Goal: Transaction & Acquisition: Purchase product/service

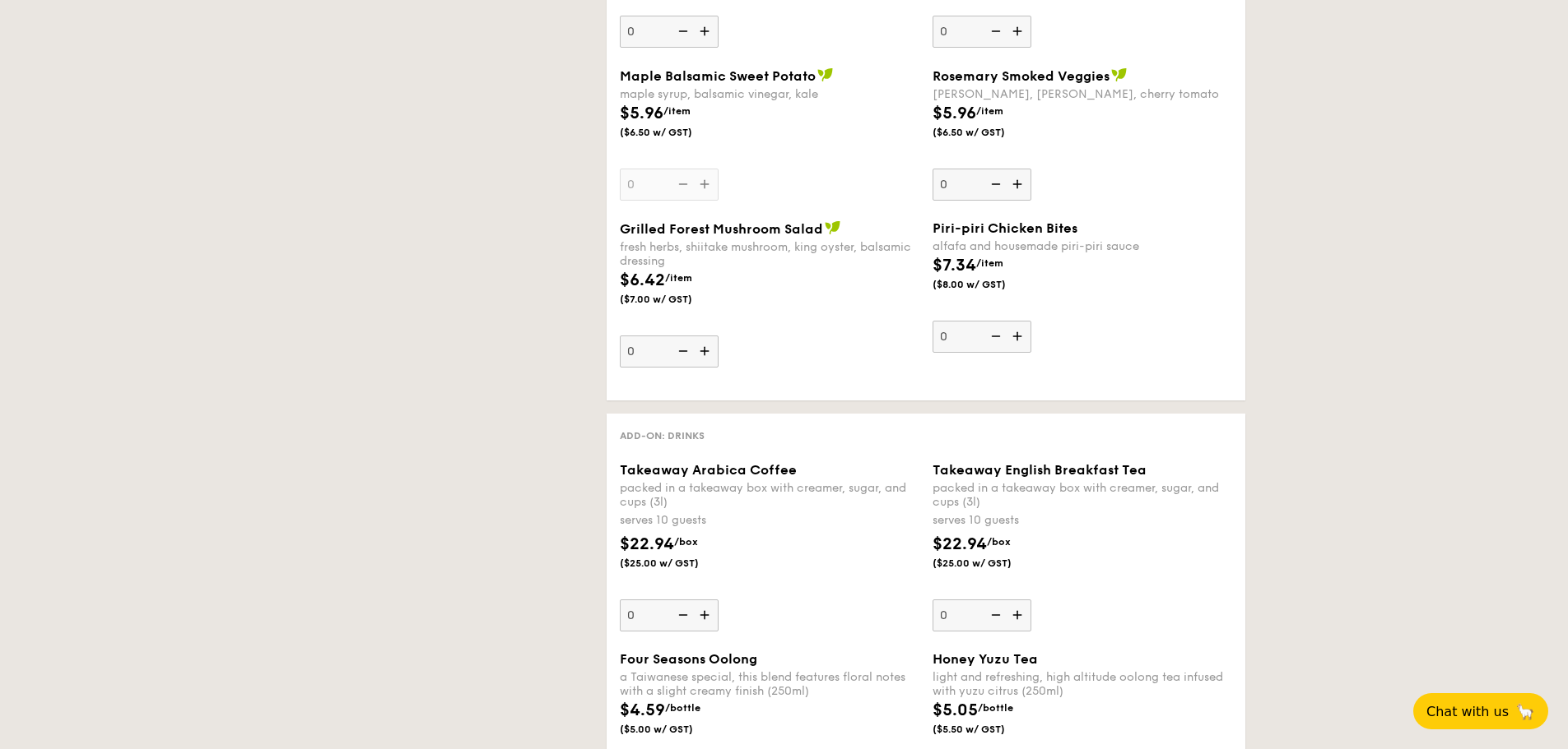
scroll to position [1493, 0]
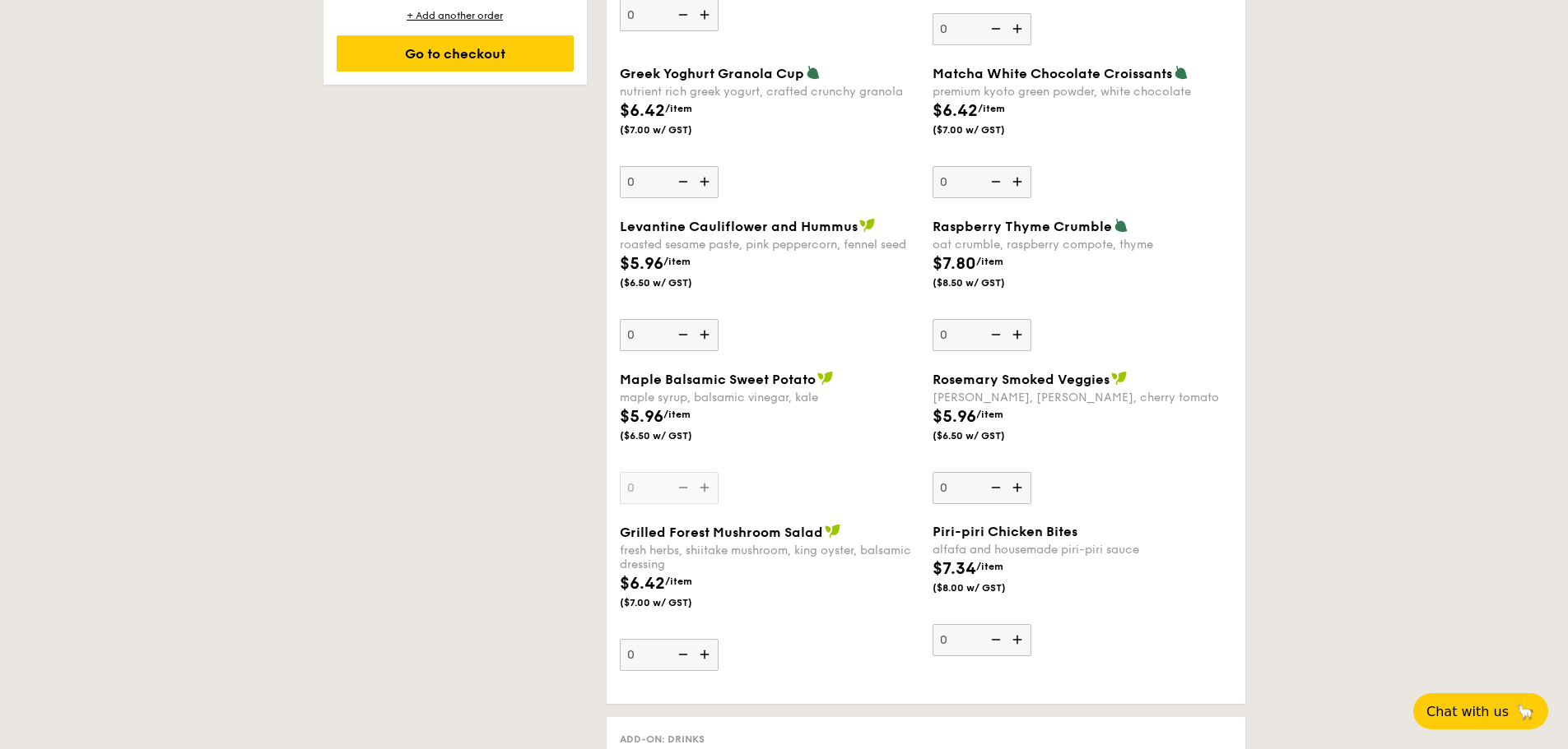
click at [463, 421] on div "1 - Select menu 2 - Select items 3 - Check out Order 1 [DATE] Pick up from [STR…" at bounding box center [784, 492] width 948 height 3253
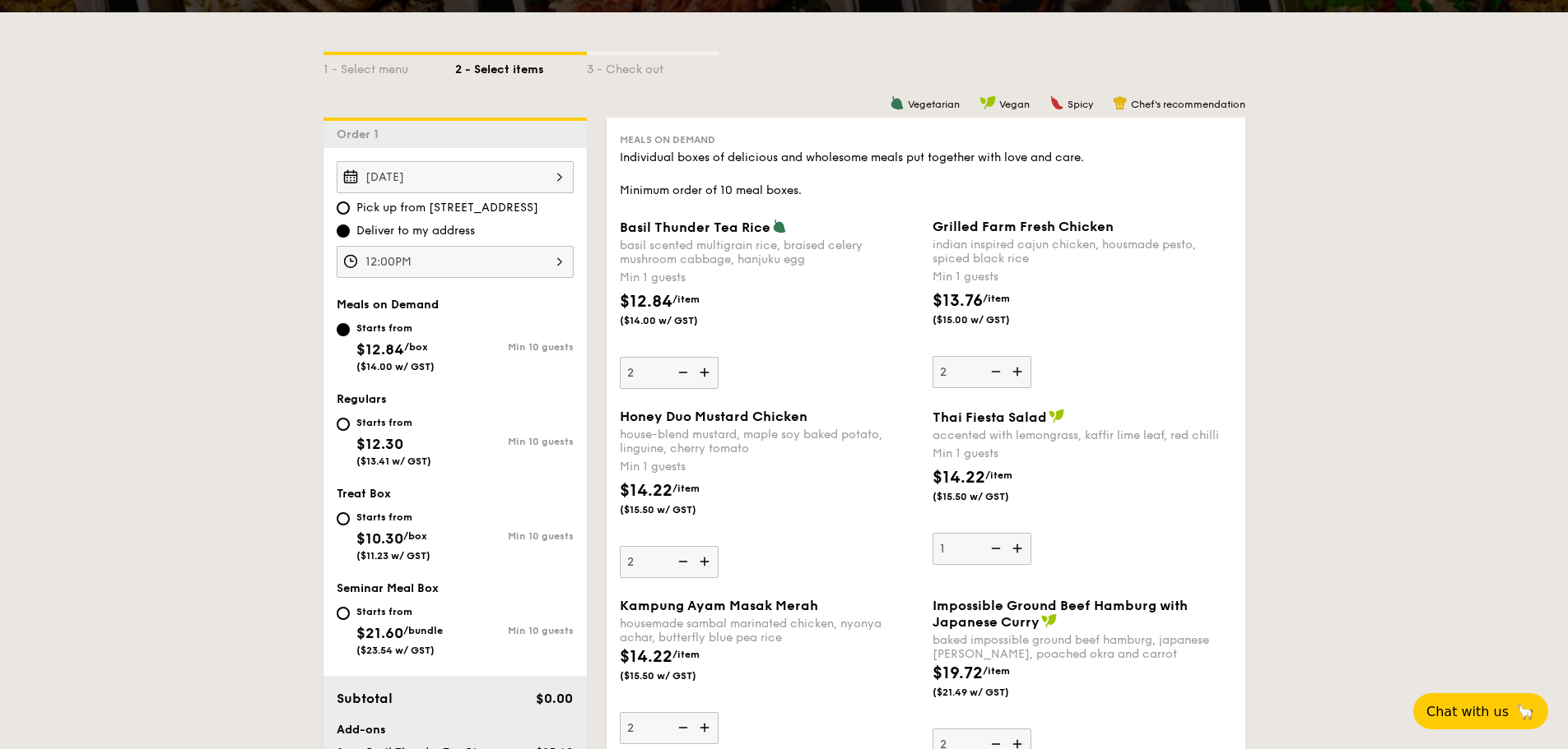
scroll to position [341, 0]
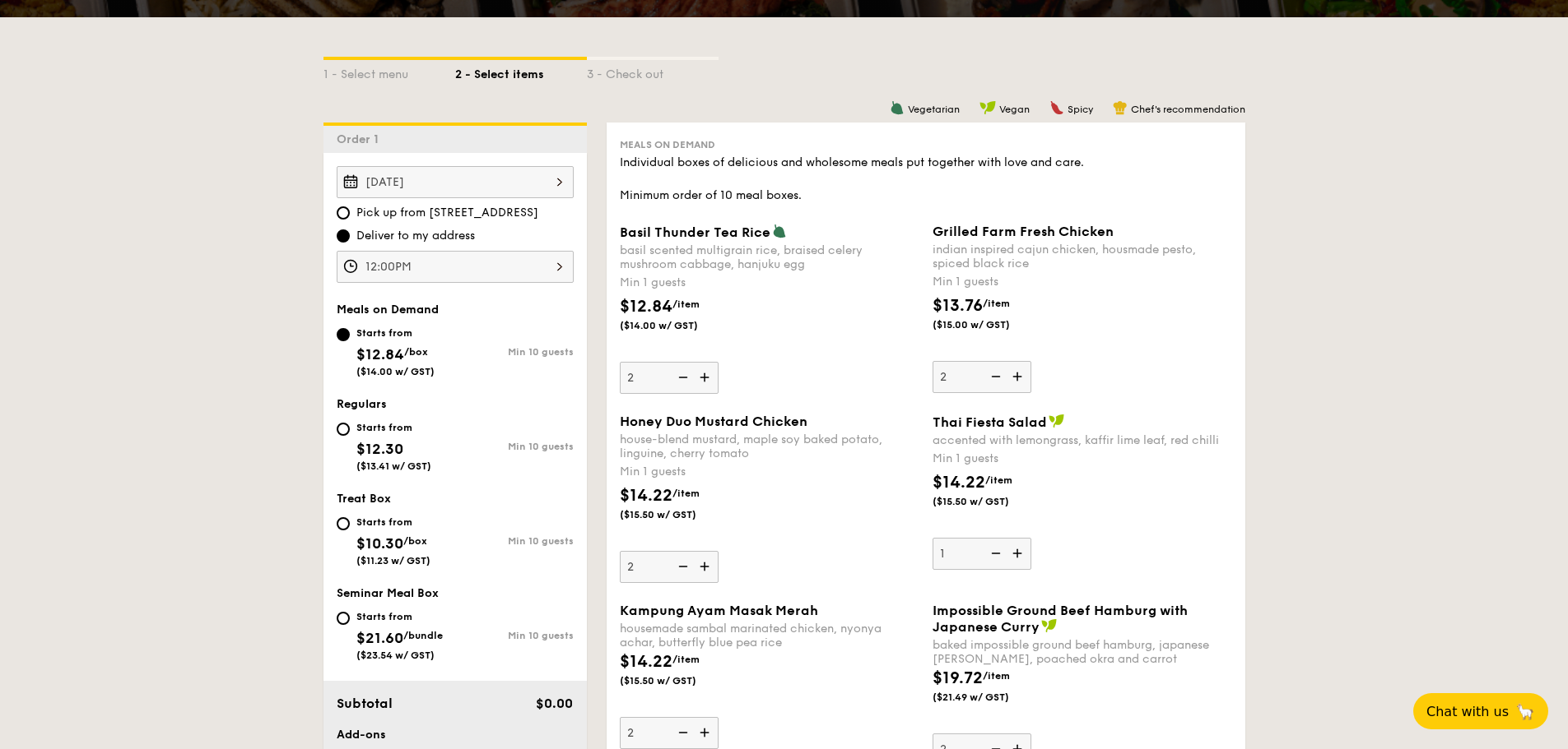
click at [688, 377] on img at bounding box center [681, 377] width 24 height 31
click at [688, 377] on input "2" at bounding box center [669, 377] width 99 height 32
click at [702, 376] on img at bounding box center [705, 377] width 24 height 31
click at [702, 376] on input "1" at bounding box center [669, 377] width 99 height 32
type input "2"
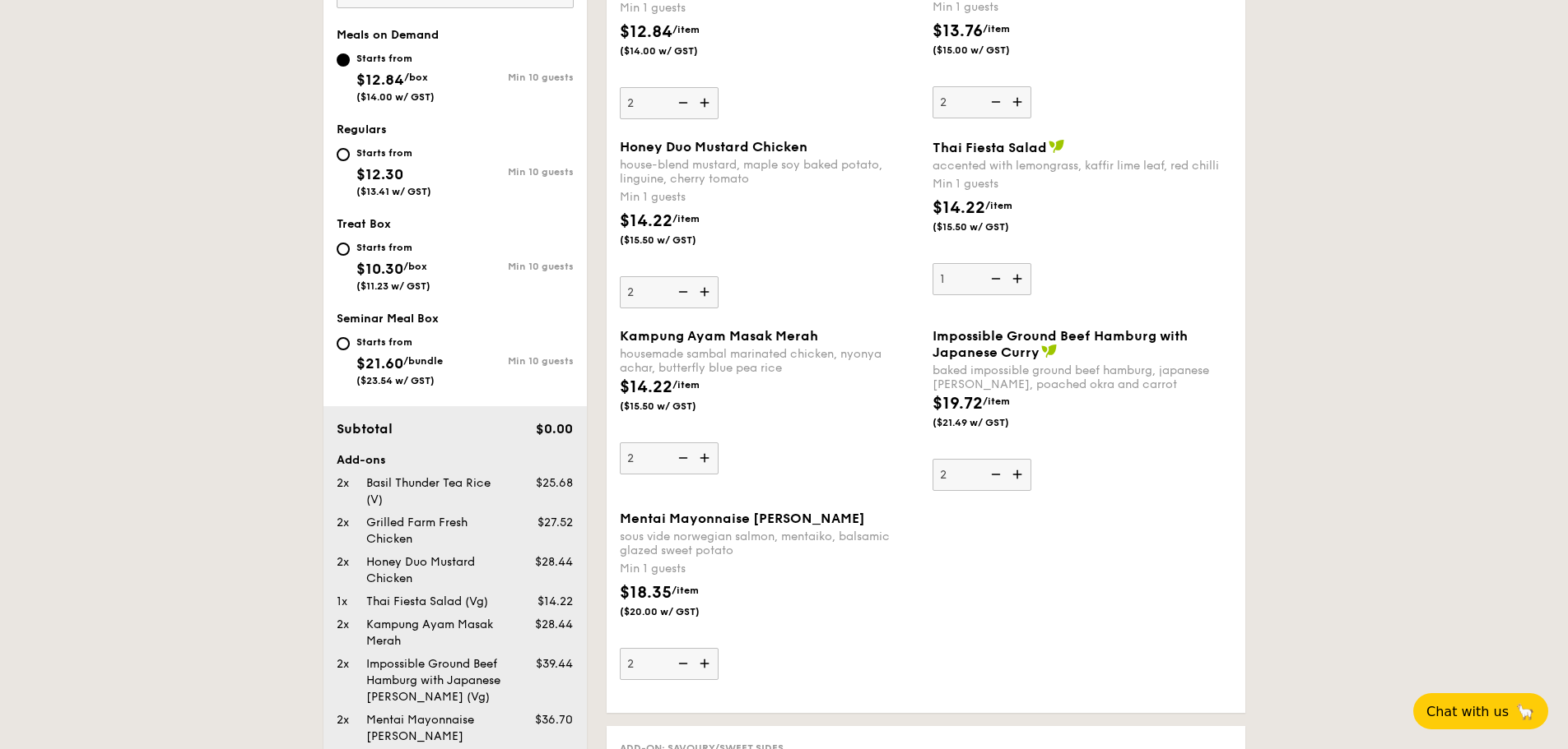
scroll to position [589, 0]
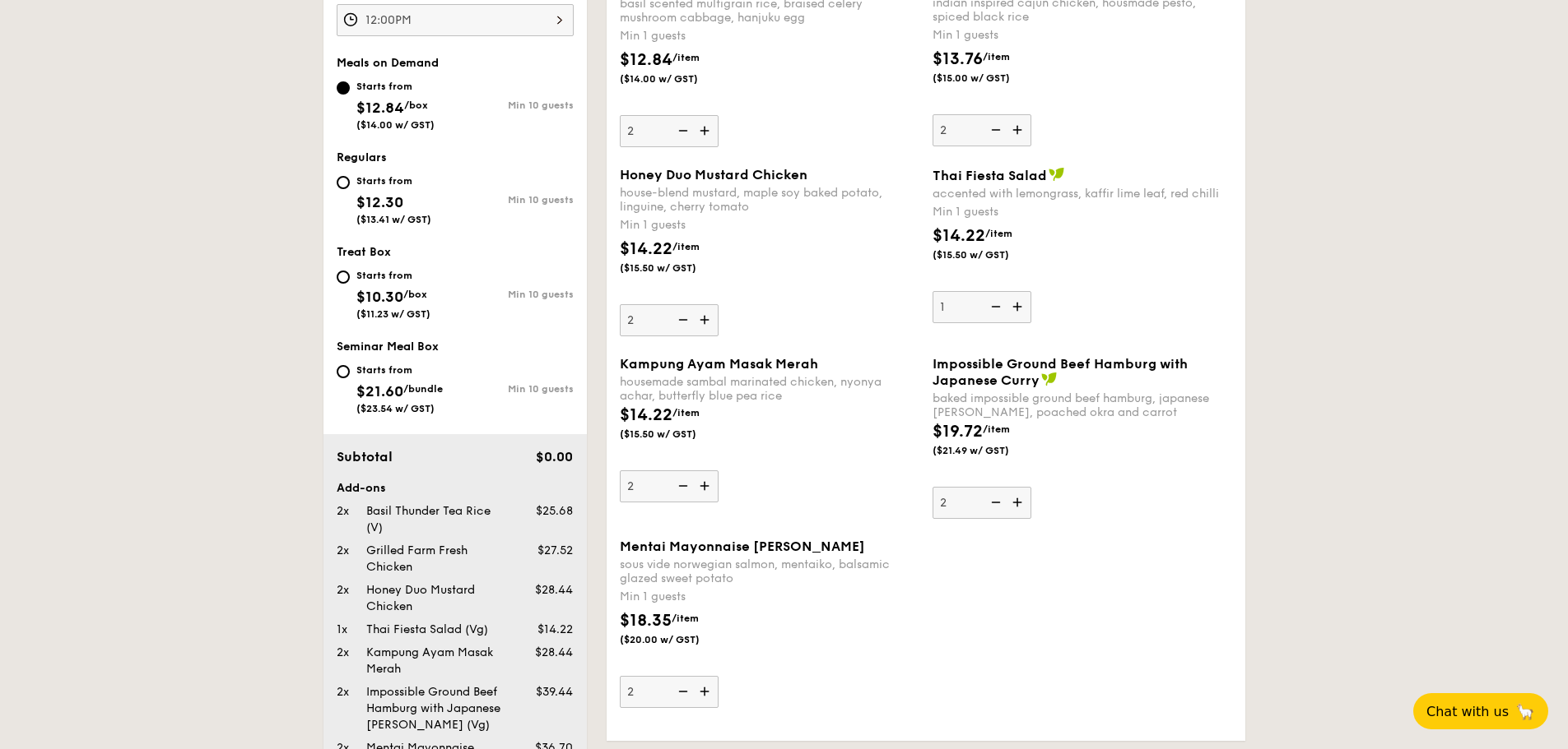
click at [704, 483] on img at bounding box center [705, 486] width 24 height 31
click at [704, 483] on input "2" at bounding box center [669, 486] width 99 height 32
type input "3"
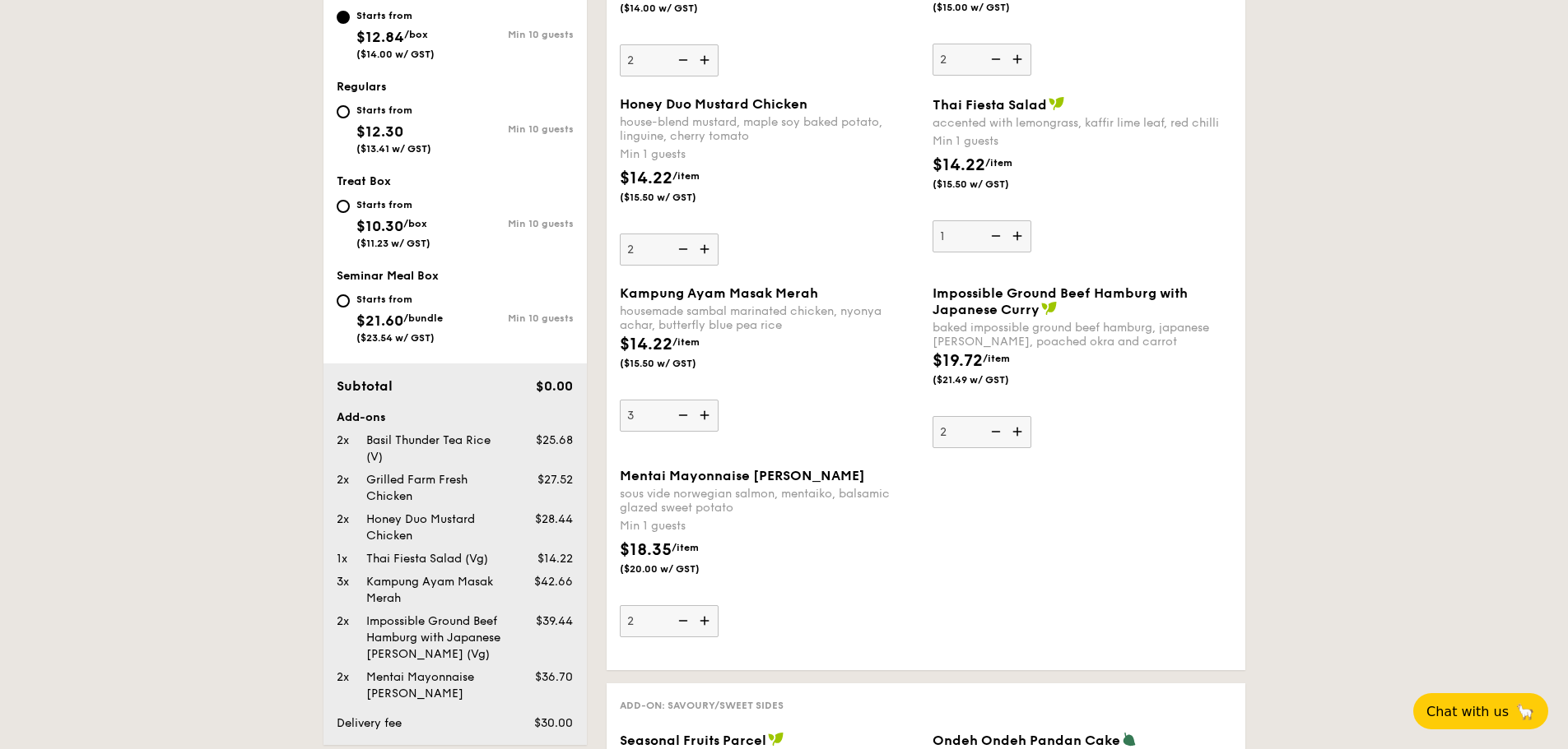
scroll to position [835, 0]
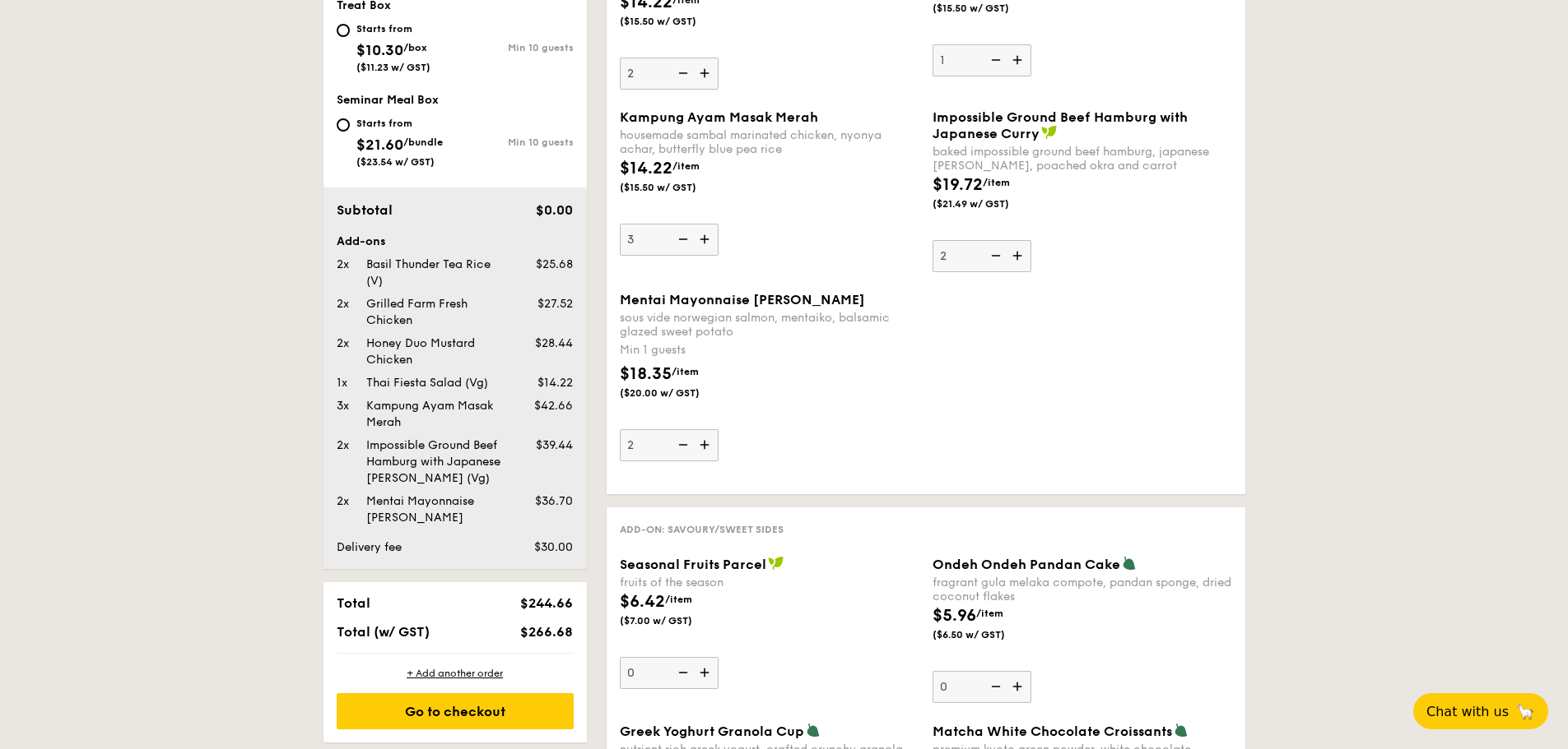
click at [683, 438] on img at bounding box center [681, 445] width 24 height 31
click at [683, 438] on input "2" at bounding box center [669, 445] width 99 height 32
click at [683, 440] on img at bounding box center [681, 445] width 24 height 31
click at [683, 440] on input "1" at bounding box center [669, 445] width 99 height 32
type input "0"
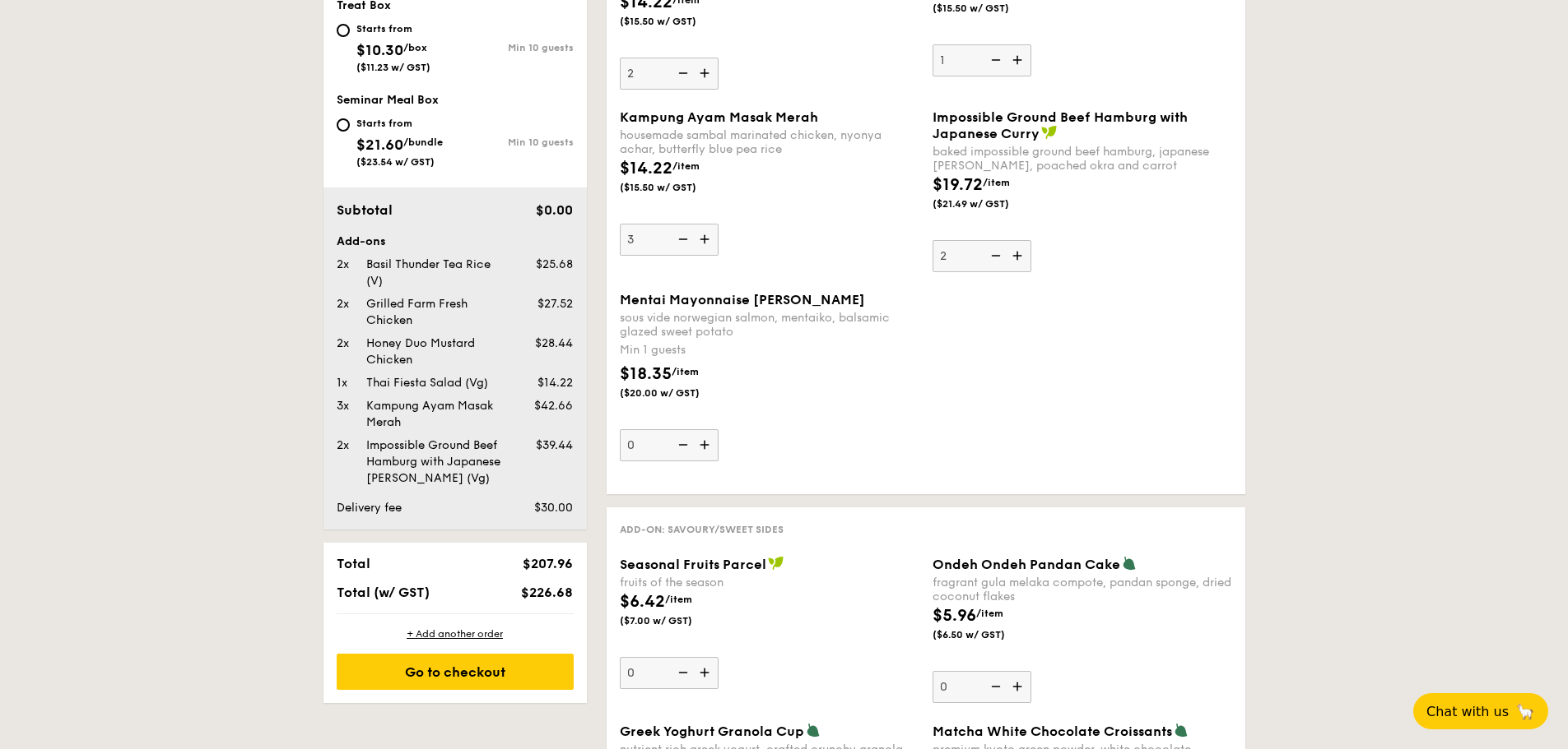
click at [684, 246] on img at bounding box center [681, 240] width 24 height 31
click at [684, 246] on input "3" at bounding box center [669, 240] width 99 height 32
click at [684, 246] on img at bounding box center [681, 240] width 24 height 31
click at [684, 246] on input "2" at bounding box center [669, 240] width 99 height 32
click at [677, 239] on img at bounding box center [681, 240] width 24 height 31
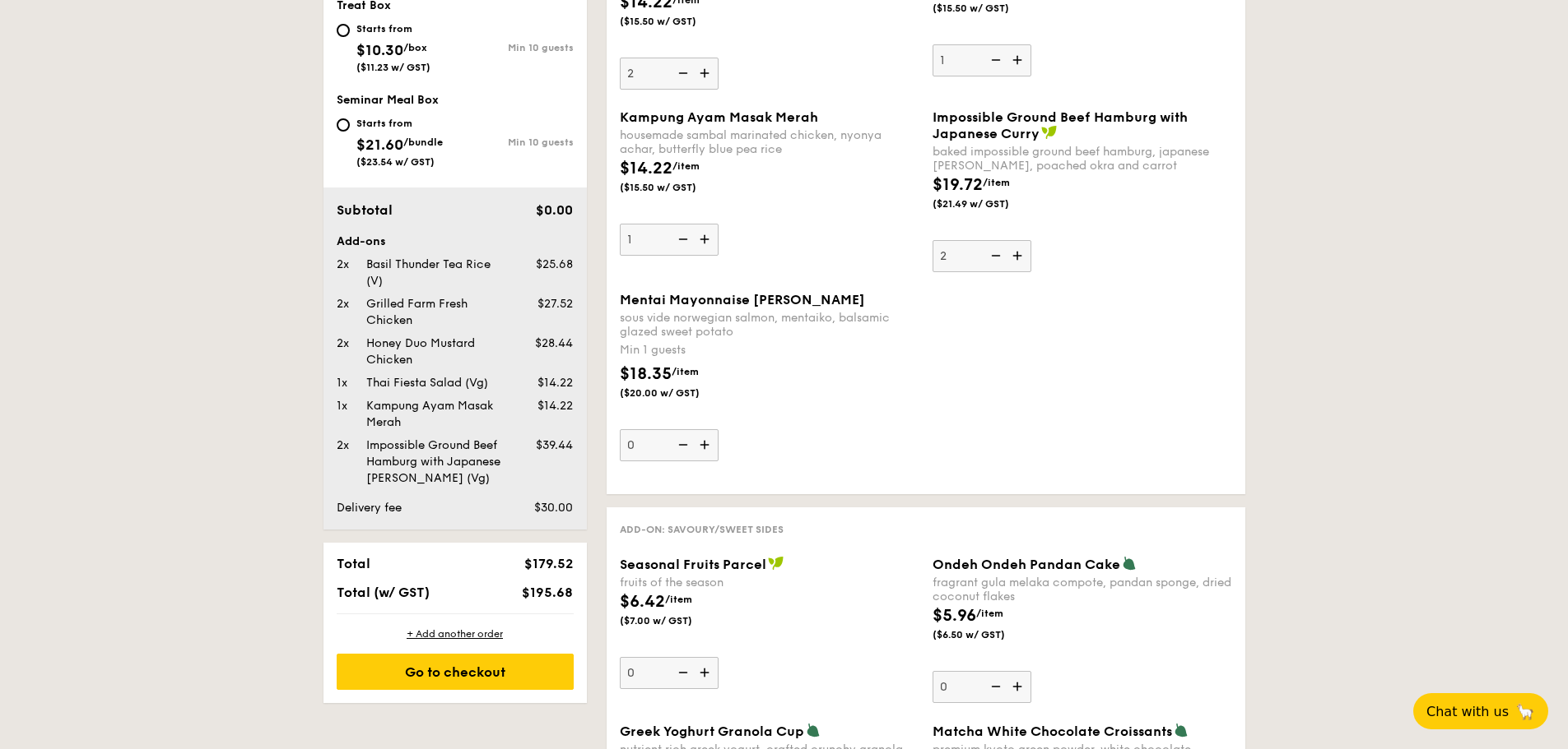
click at [677, 239] on input "1" at bounding box center [669, 240] width 99 height 32
type input "0"
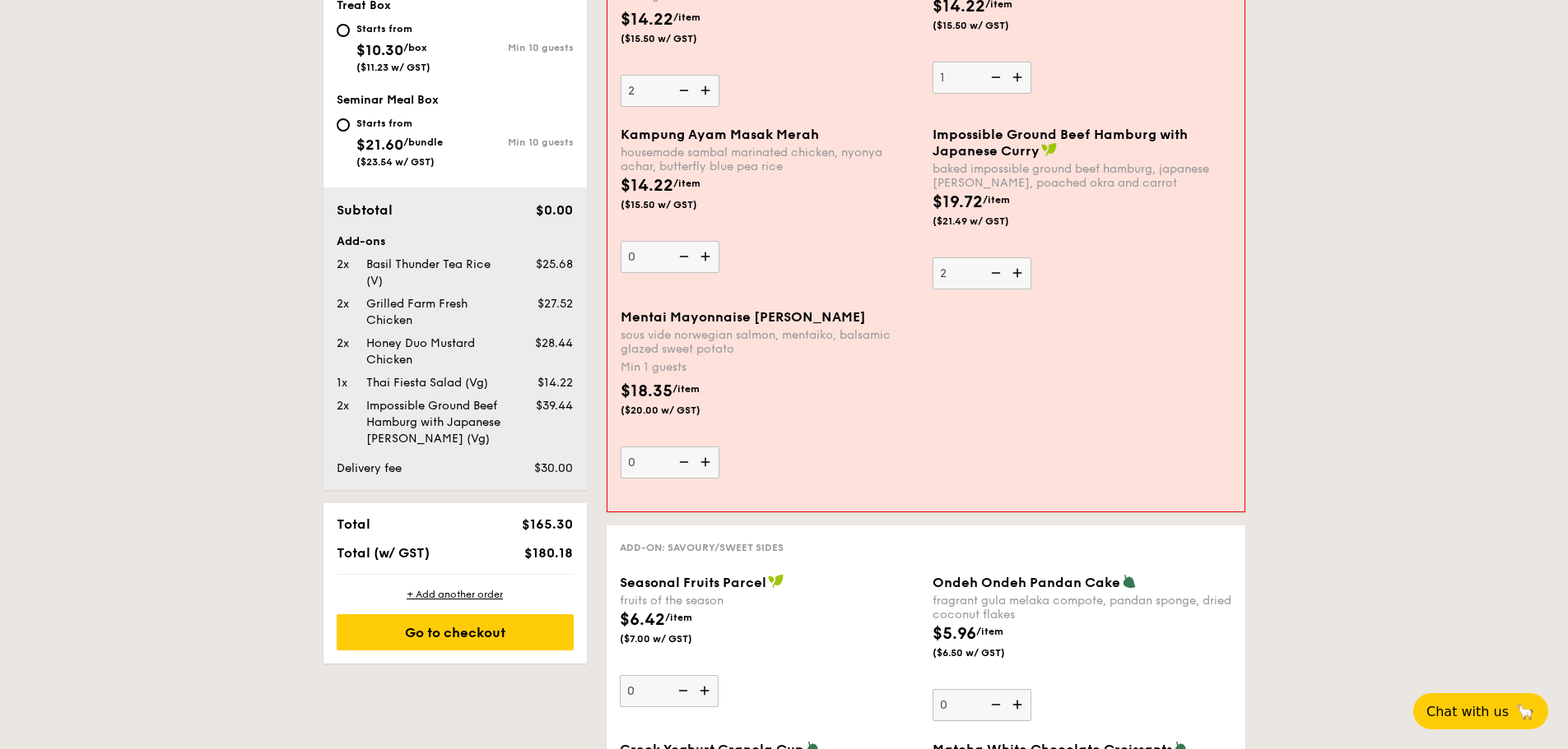
click at [991, 275] on img at bounding box center [994, 273] width 24 height 31
click at [991, 275] on input "2" at bounding box center [981, 273] width 99 height 32
click at [992, 276] on img at bounding box center [994, 273] width 24 height 31
click at [992, 276] on input "1" at bounding box center [981, 273] width 99 height 32
type input "0"
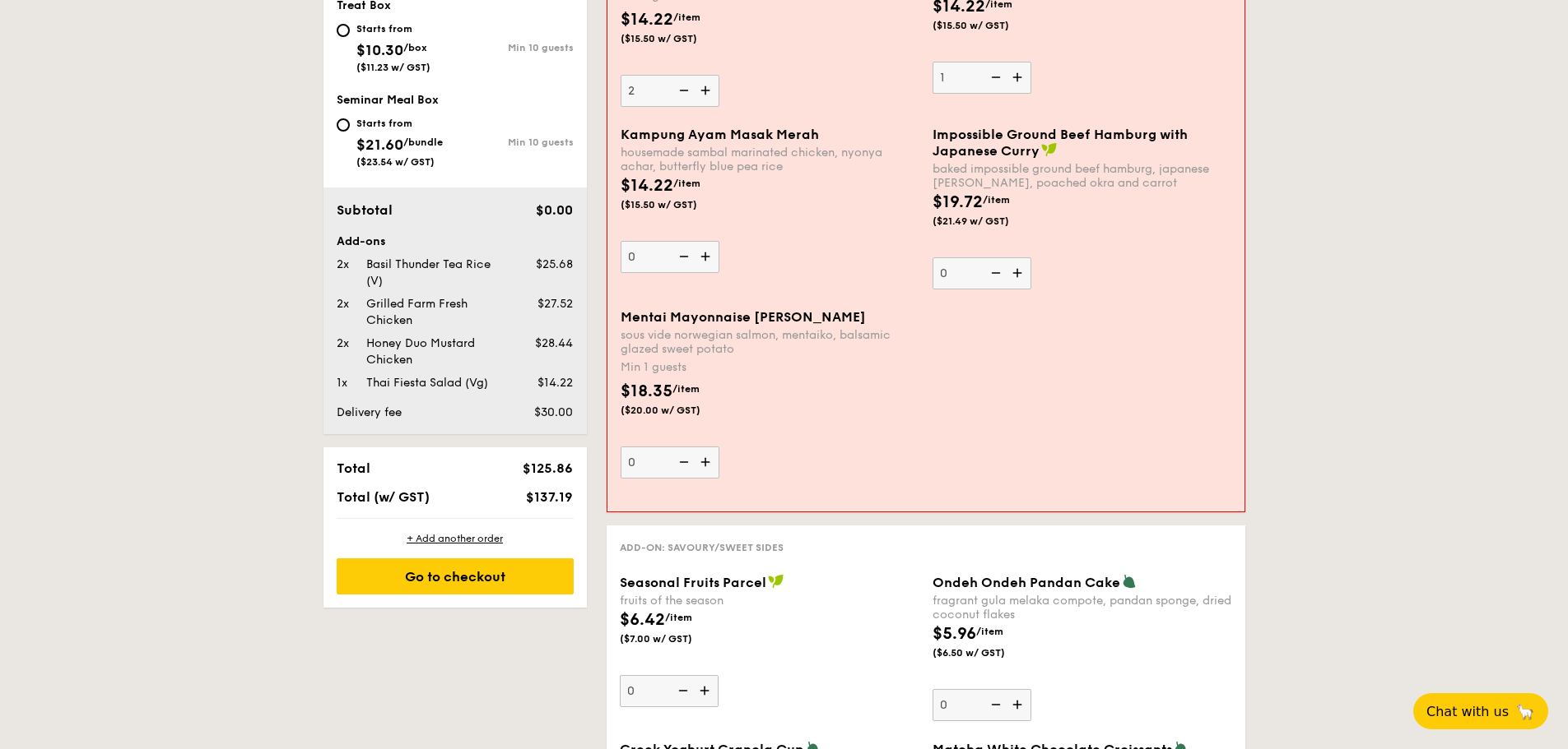
click at [993, 276] on img at bounding box center [994, 273] width 24 height 31
click at [993, 276] on input "0" at bounding box center [981, 273] width 99 height 32
click at [997, 74] on img at bounding box center [994, 77] width 24 height 31
click at [997, 74] on input "1" at bounding box center [981, 77] width 99 height 32
type input "0"
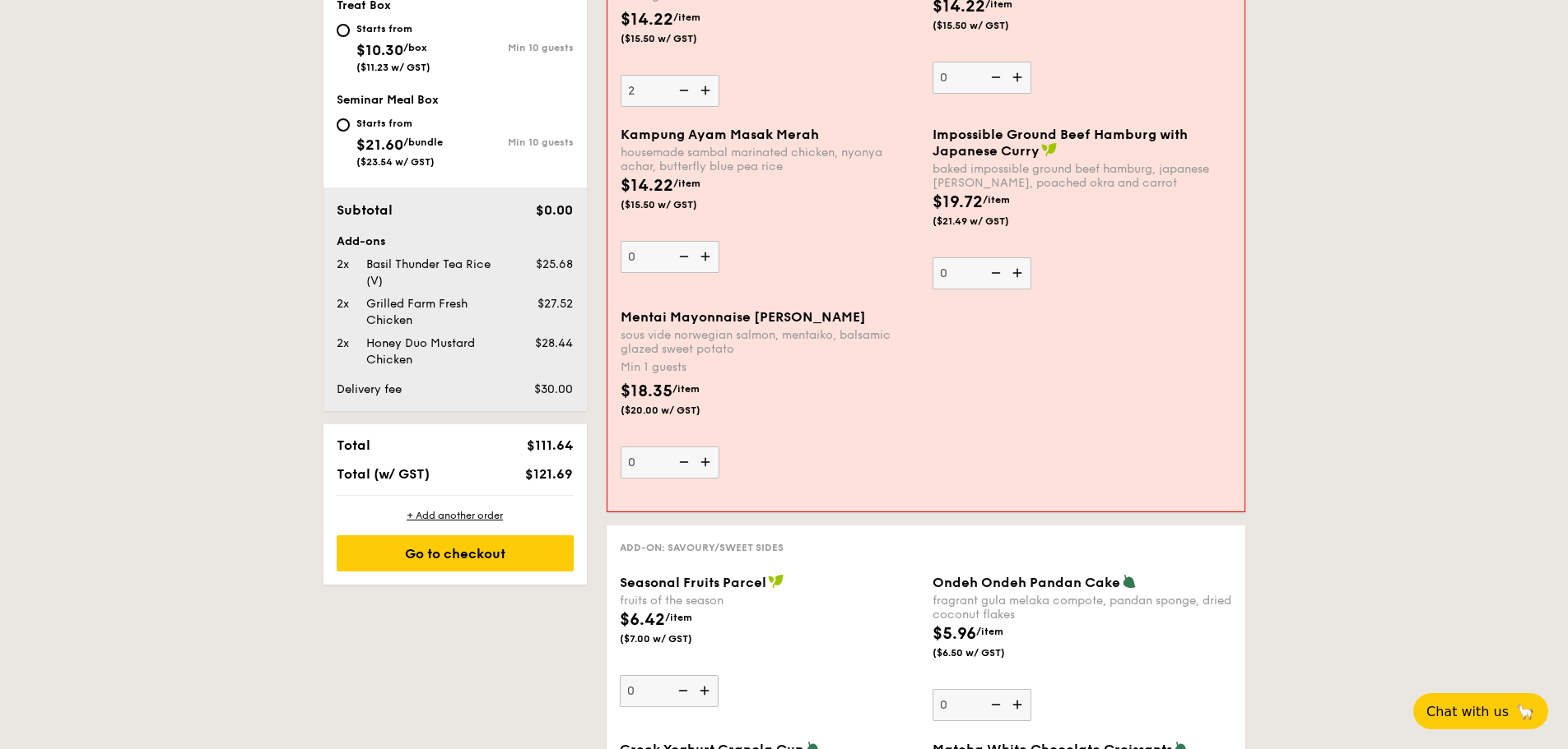
click at [997, 74] on img at bounding box center [994, 77] width 24 height 31
click at [997, 74] on input "0" at bounding box center [981, 77] width 99 height 32
click at [683, 93] on img at bounding box center [682, 91] width 24 height 31
click at [683, 93] on input "2" at bounding box center [669, 91] width 99 height 32
click at [684, 93] on img at bounding box center [682, 91] width 24 height 31
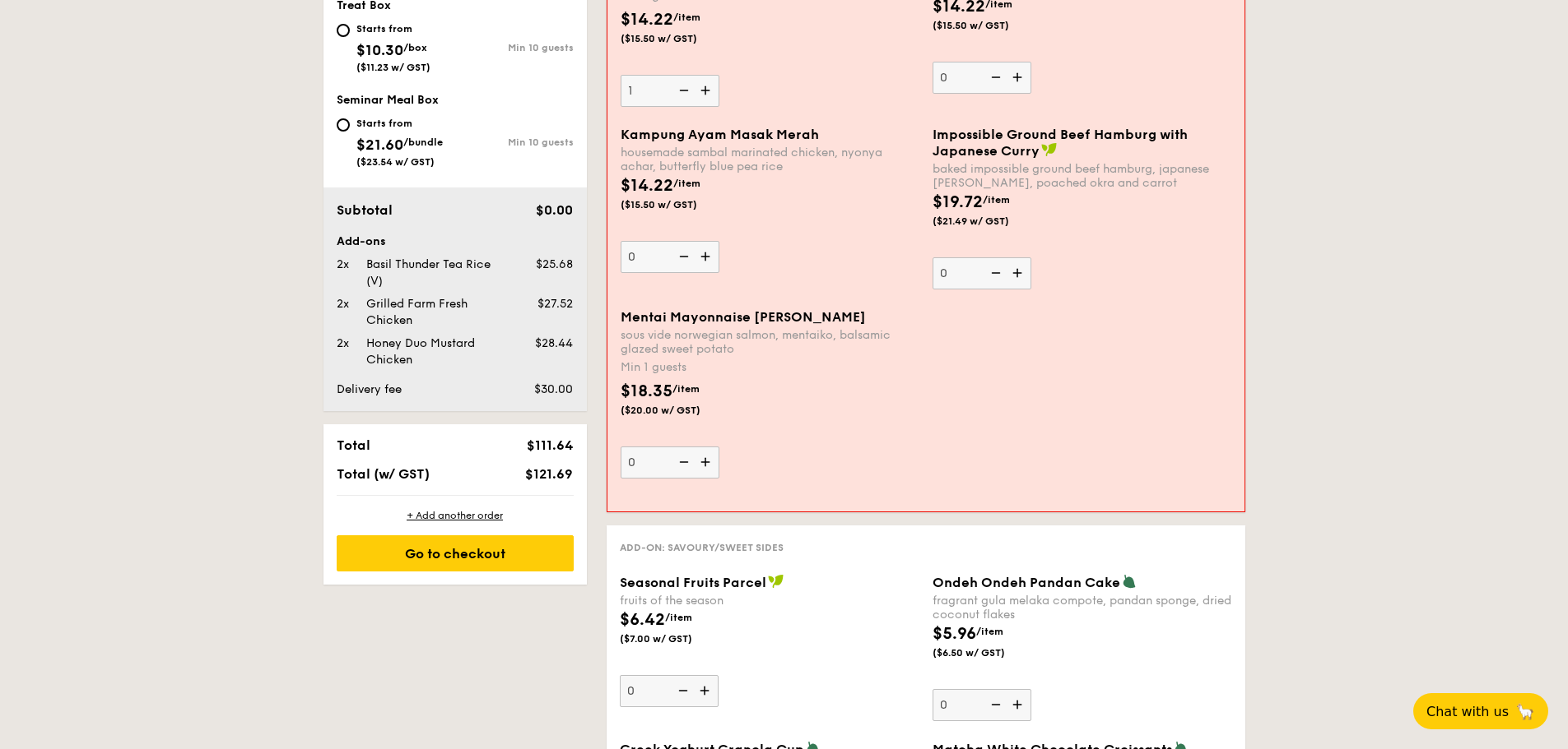
click at [684, 93] on input "1" at bounding box center [669, 91] width 99 height 32
type input "0"
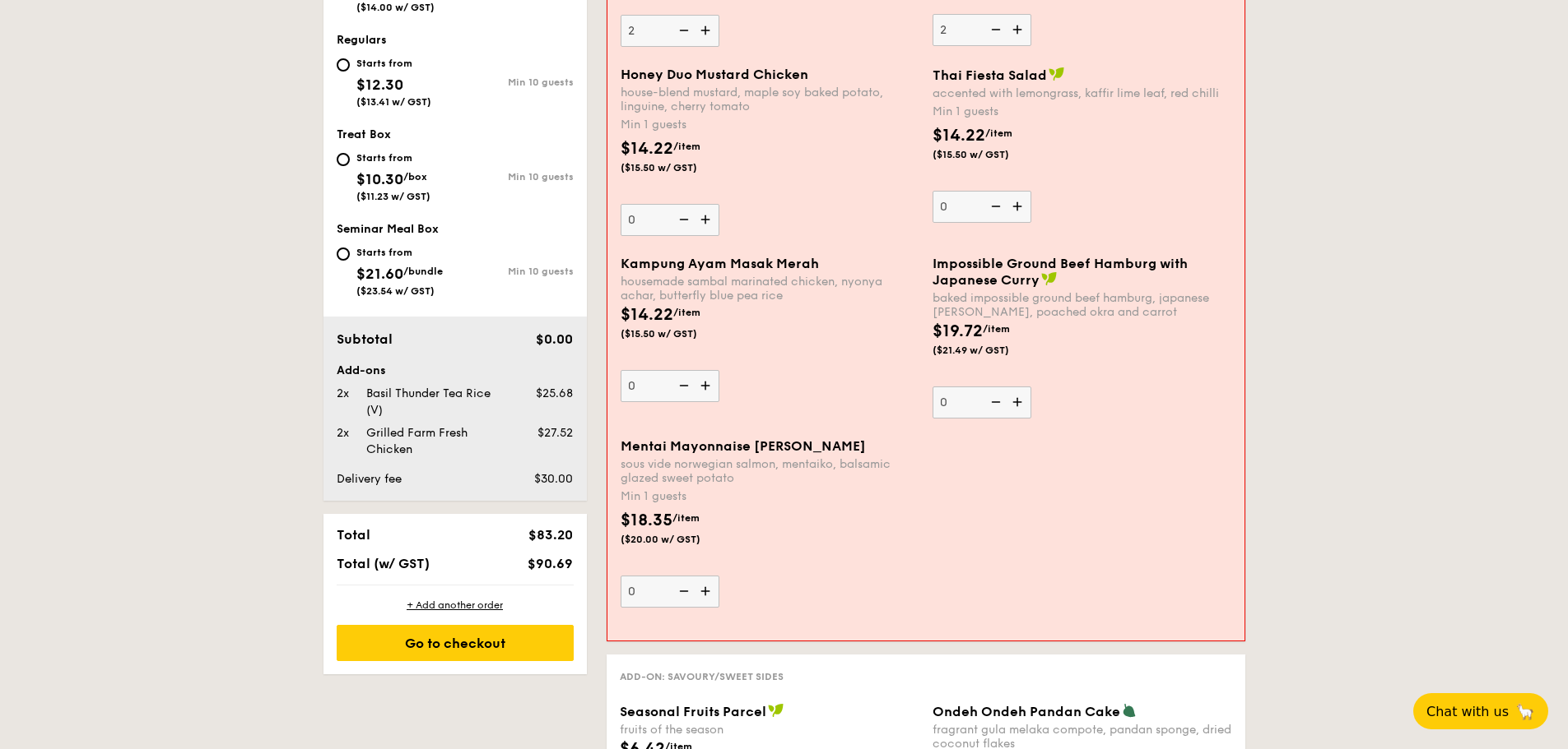
scroll to position [589, 0]
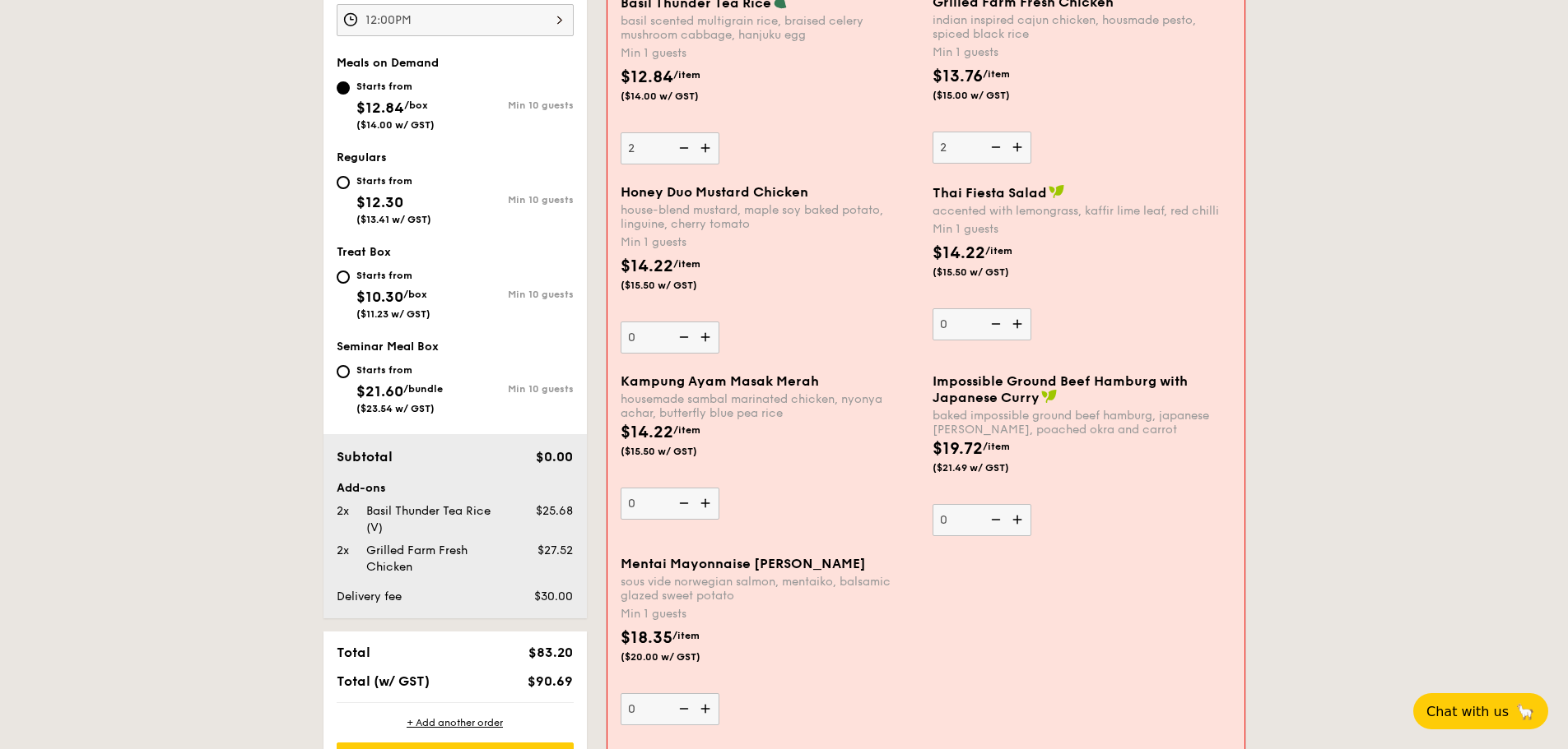
click at [682, 143] on img at bounding box center [682, 148] width 24 height 31
click at [682, 143] on input "2" at bounding box center [669, 148] width 99 height 32
click at [682, 143] on img at bounding box center [682, 148] width 24 height 31
click at [682, 143] on input "1" at bounding box center [669, 148] width 99 height 32
type input "0"
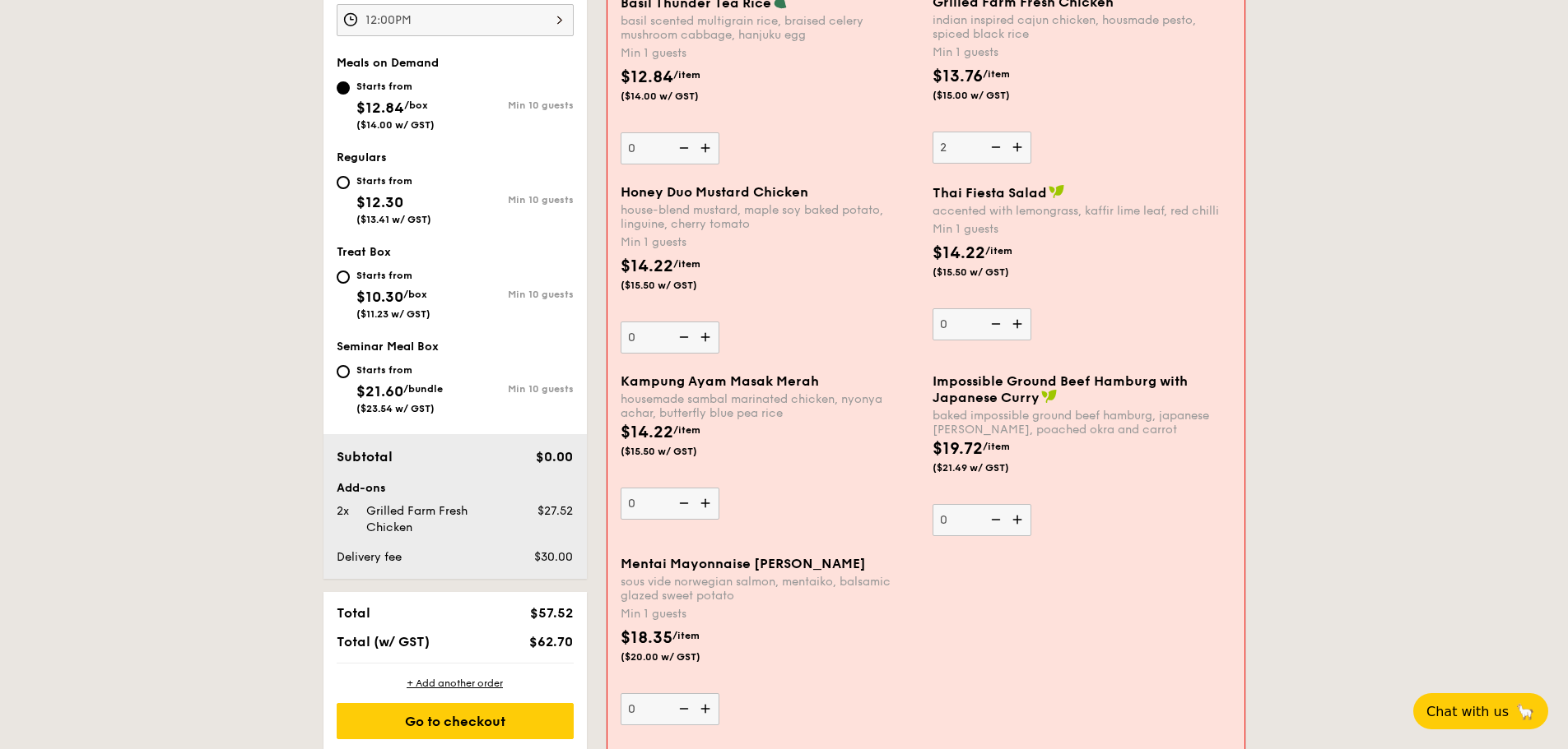
click at [998, 147] on img at bounding box center [994, 148] width 24 height 31
click at [998, 147] on input "2" at bounding box center [981, 148] width 99 height 32
click at [998, 147] on img at bounding box center [994, 148] width 24 height 31
click at [998, 147] on input "1" at bounding box center [981, 148] width 99 height 32
type input "0"
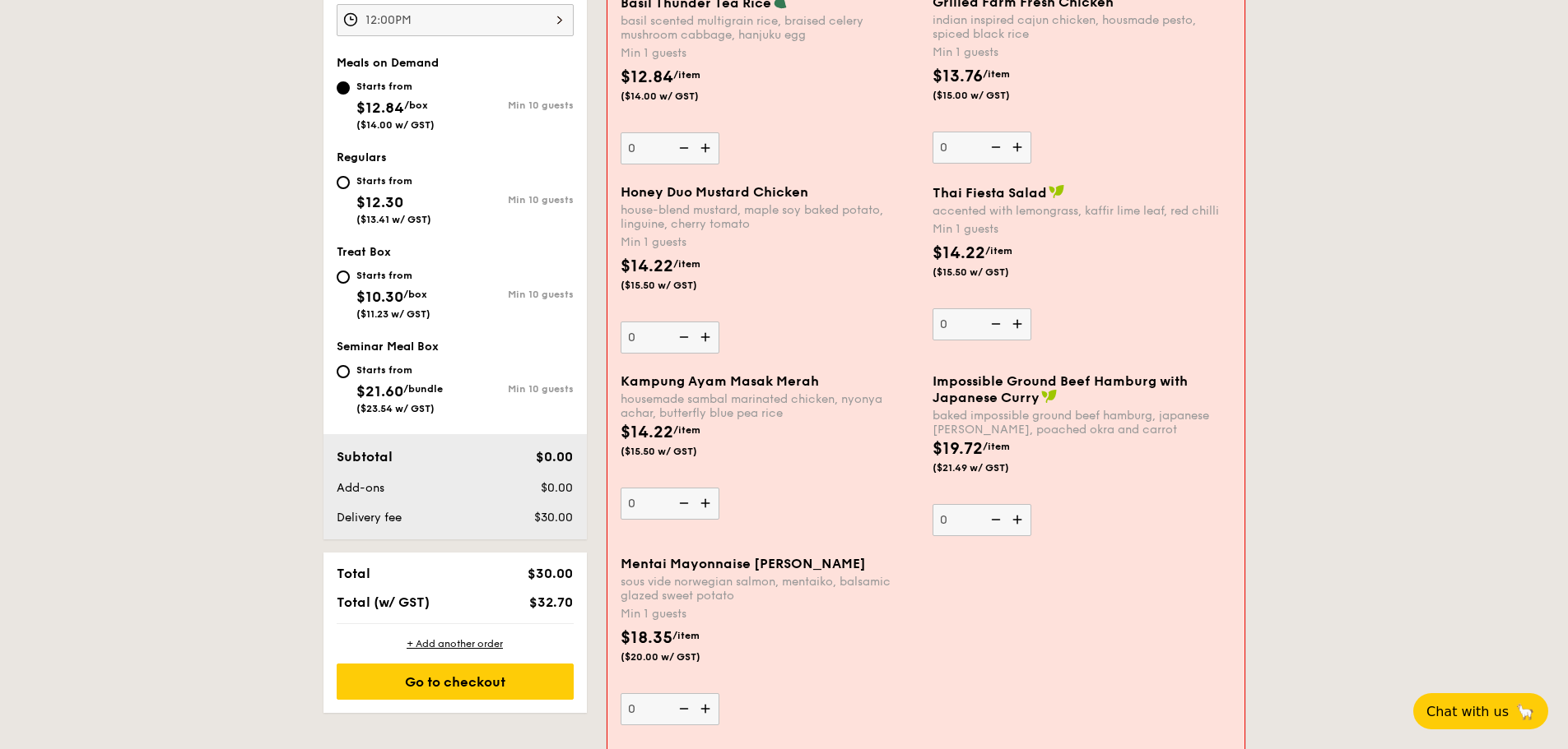
scroll to position [423, 0]
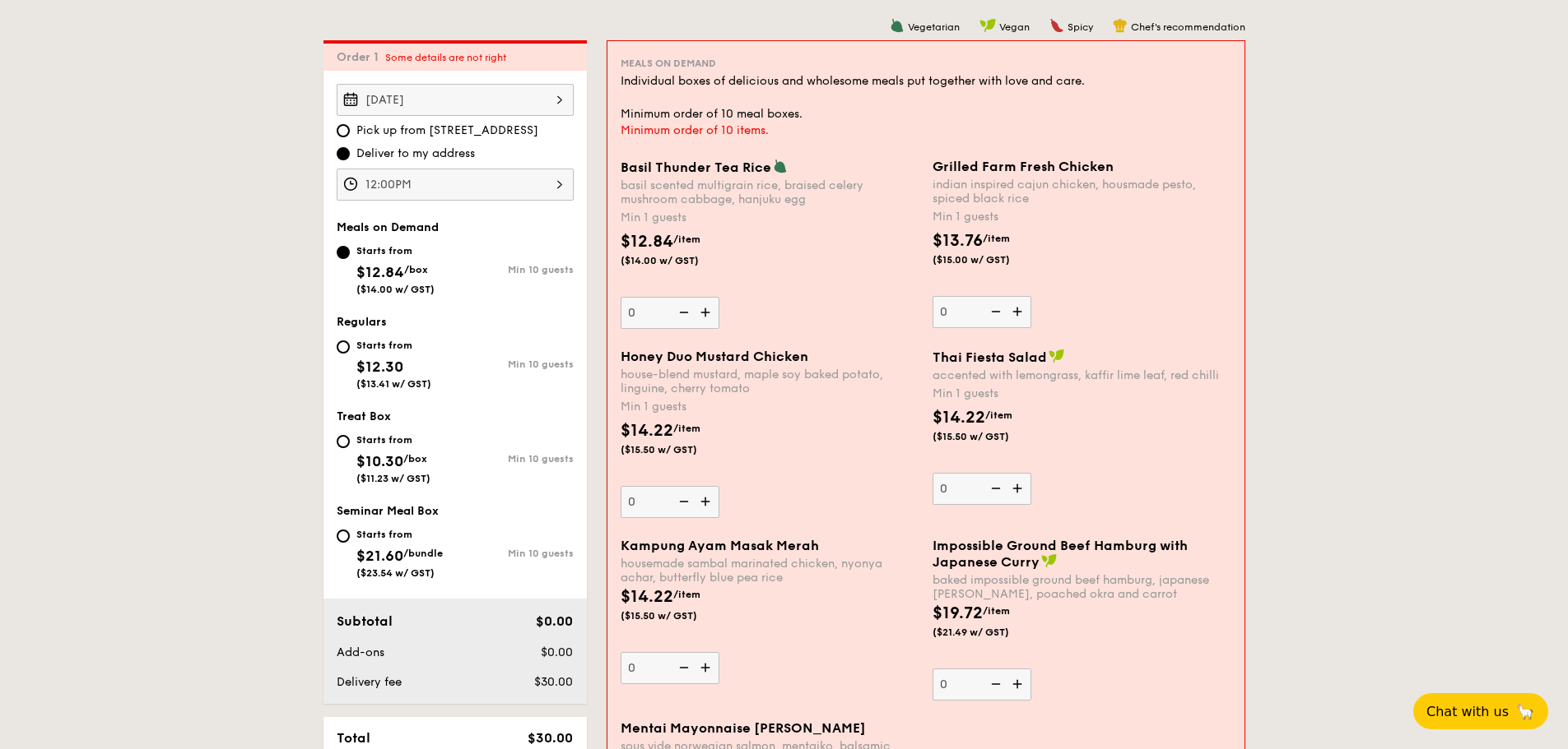
click at [1167, 210] on div "Min 1 guests" at bounding box center [1081, 217] width 298 height 17
click at [1031, 296] on input "0" at bounding box center [981, 312] width 99 height 32
click at [518, 100] on div "[DATE]" at bounding box center [455, 100] width 237 height 32
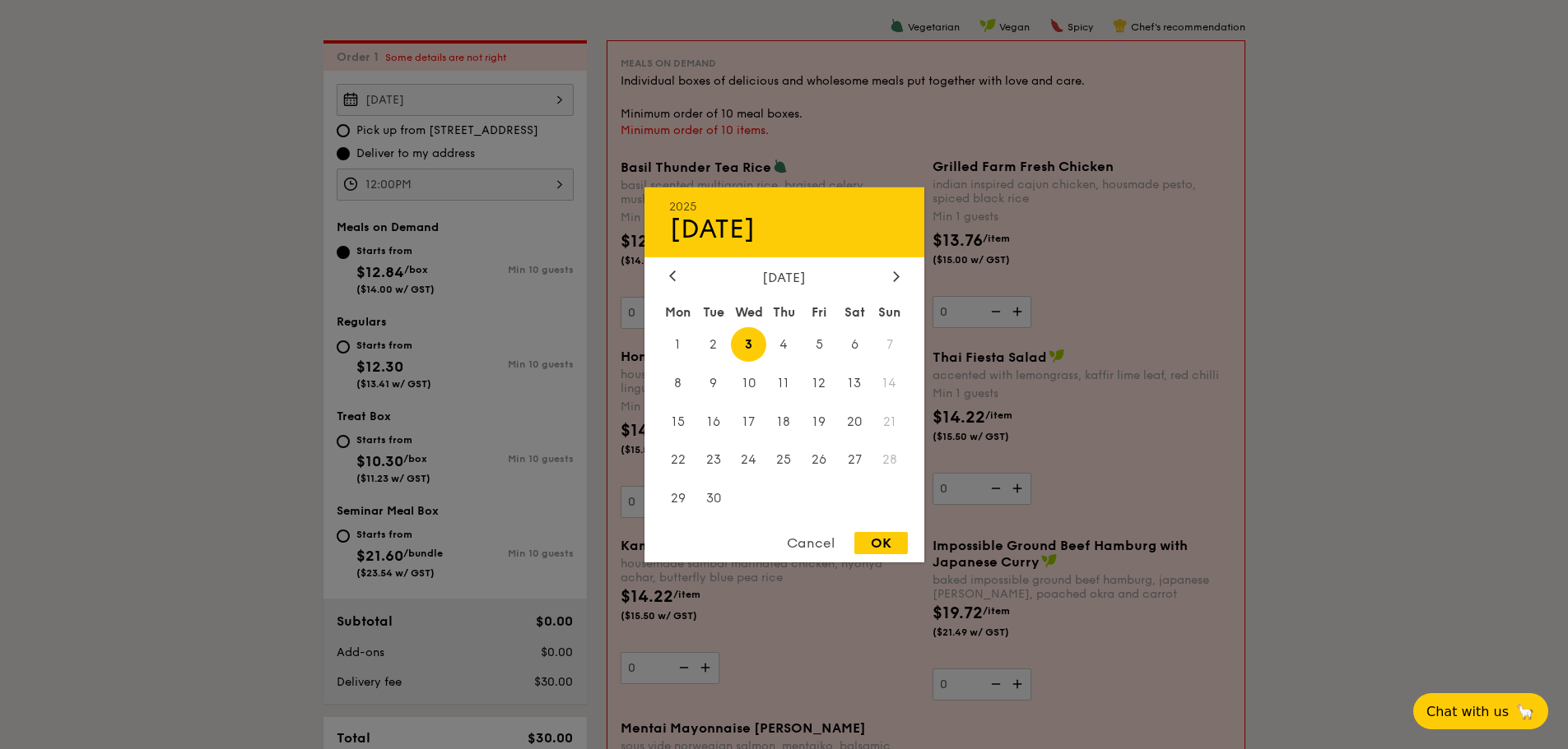
click at [744, 336] on span "3" at bounding box center [748, 344] width 35 height 35
click at [884, 544] on div "OK" at bounding box center [880, 543] width 54 height 22
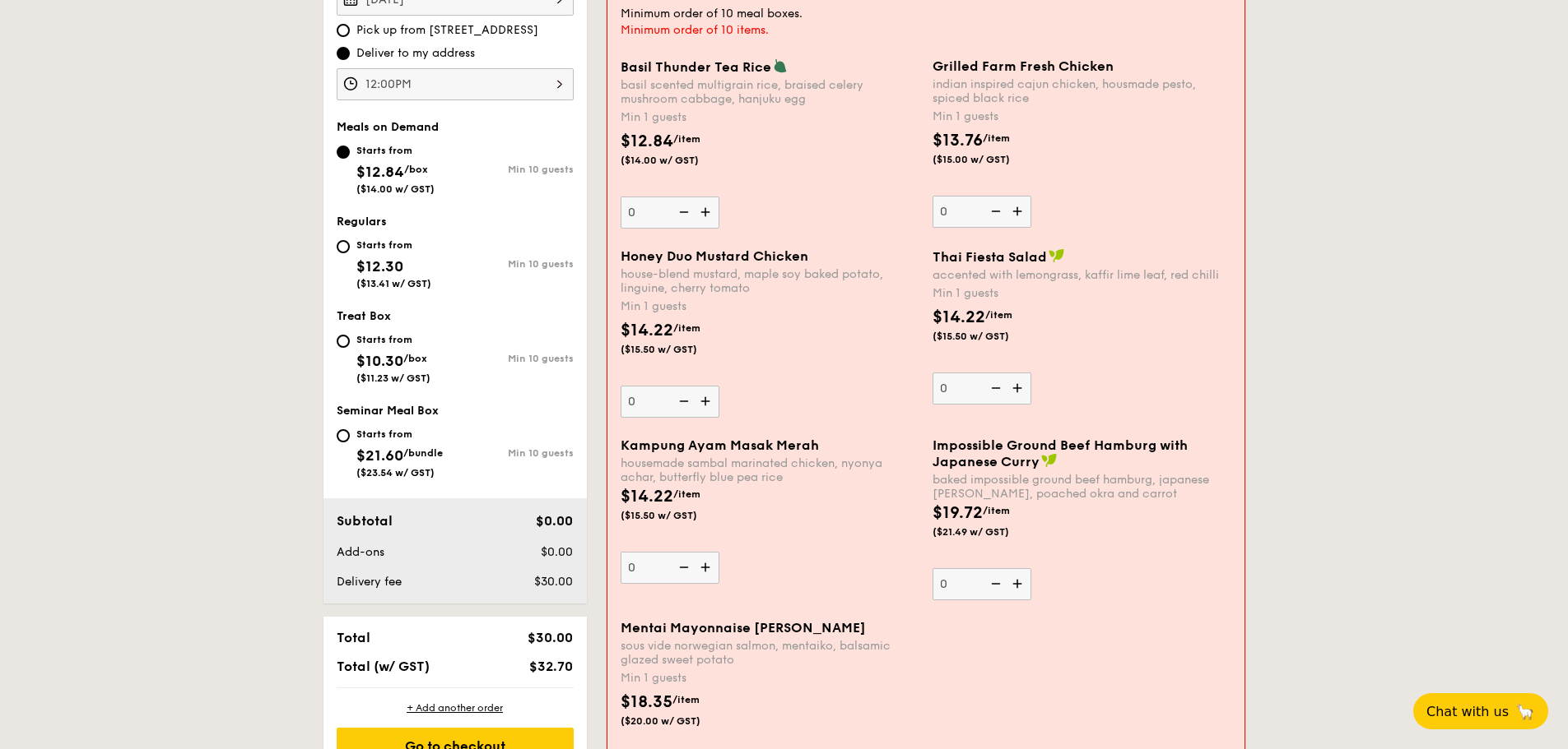
scroll to position [506, 0]
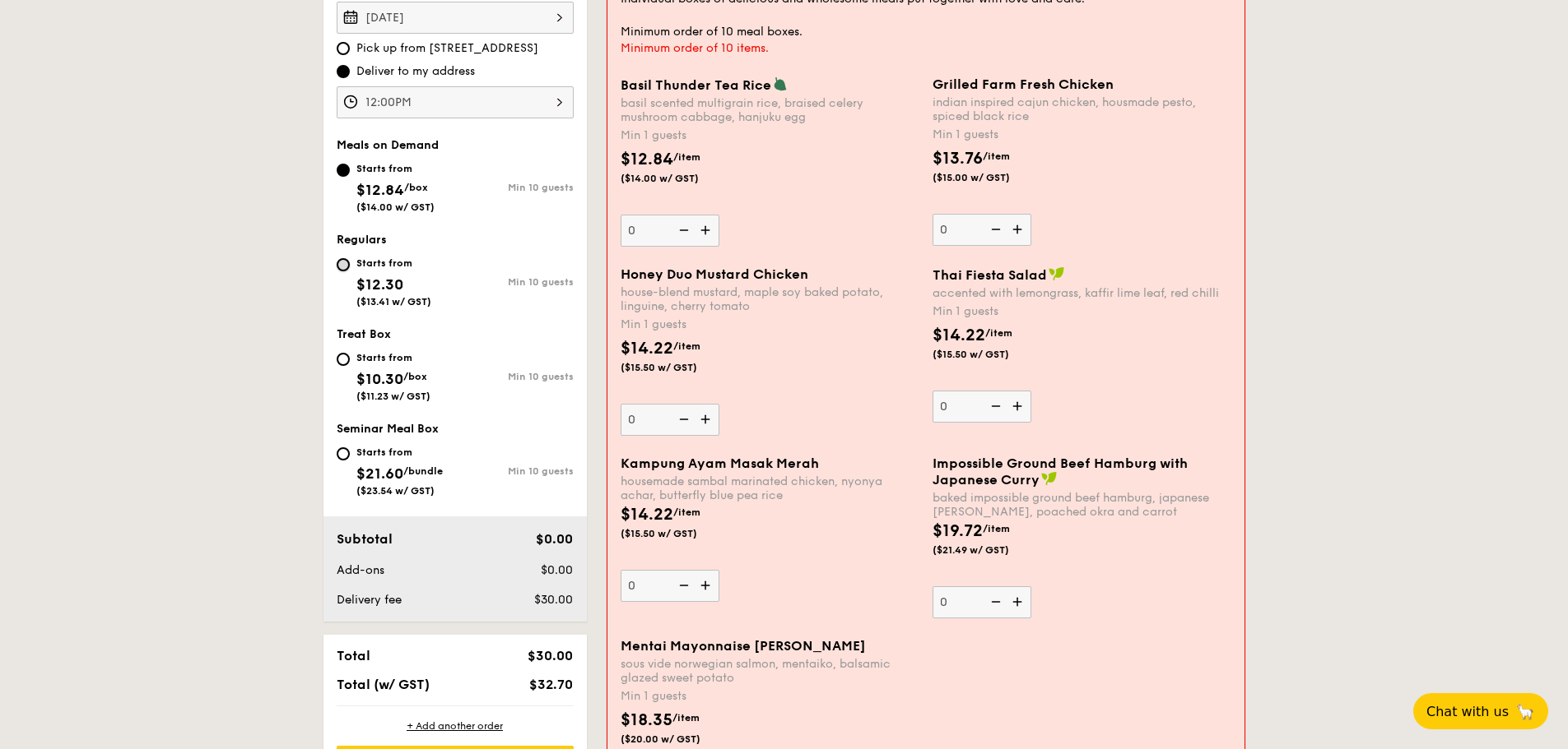
click at [342, 264] on input "Starts from $12.30 ($13.41 w/ GST) Min 10 guests" at bounding box center [342, 264] width 13 height 13
radio input "true"
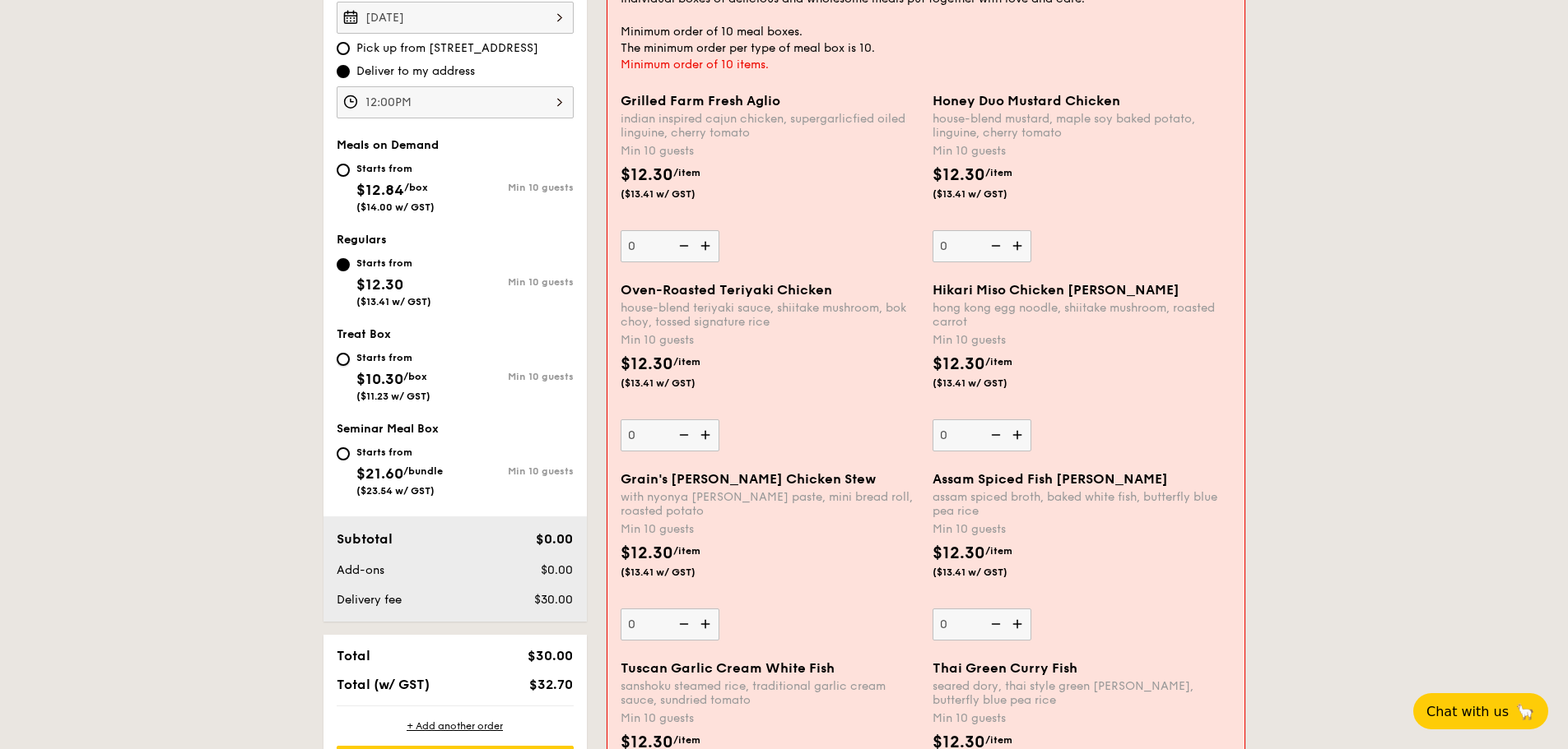
click at [341, 362] on input "Starts from $10.30 /box ($11.23 w/ GST) Min 10 guests" at bounding box center [342, 359] width 13 height 13
radio input "true"
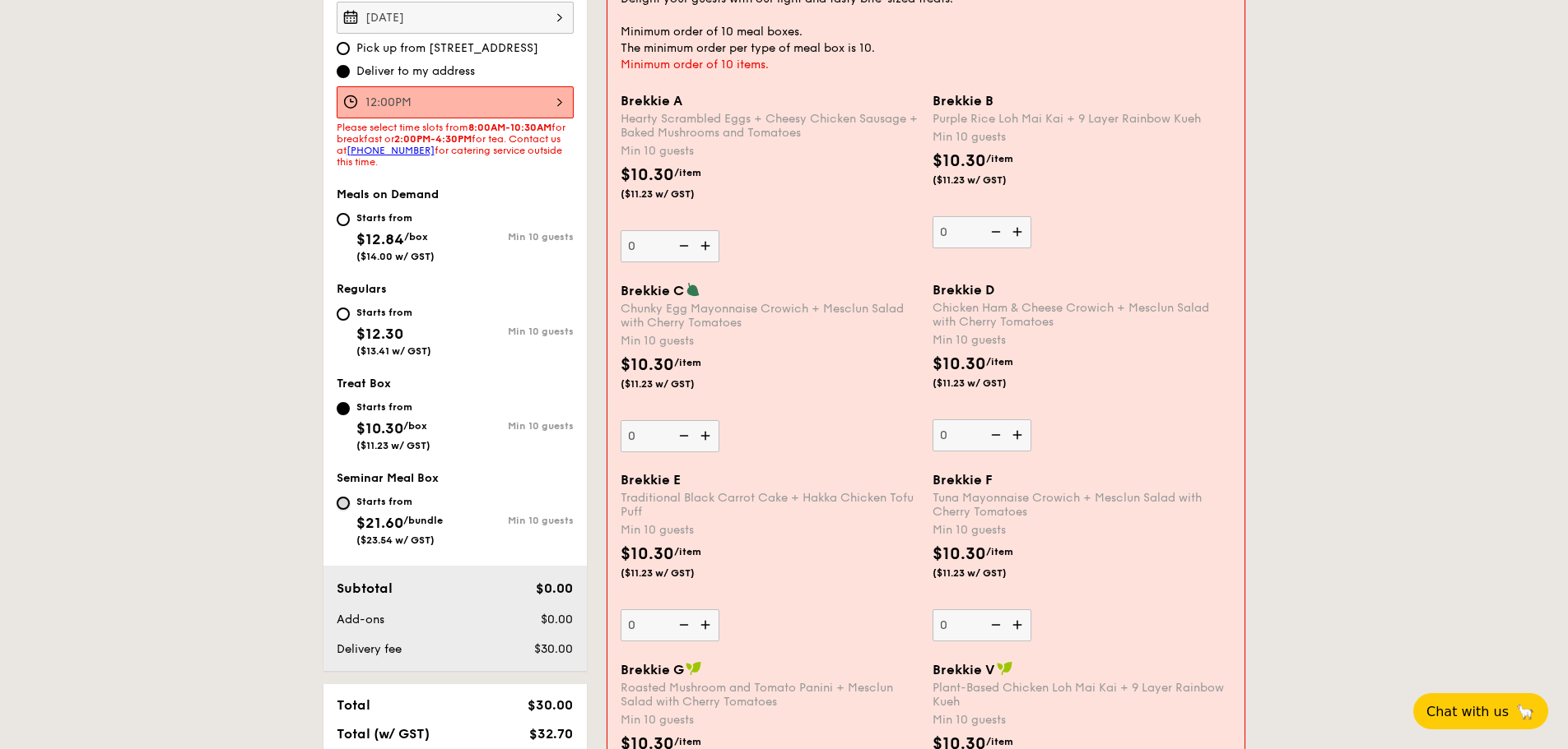
click at [341, 505] on input "Starts from $21.60 /bundle ($23.54 w/ GST) Min 10 guests" at bounding box center [342, 503] width 13 height 13
radio input "true"
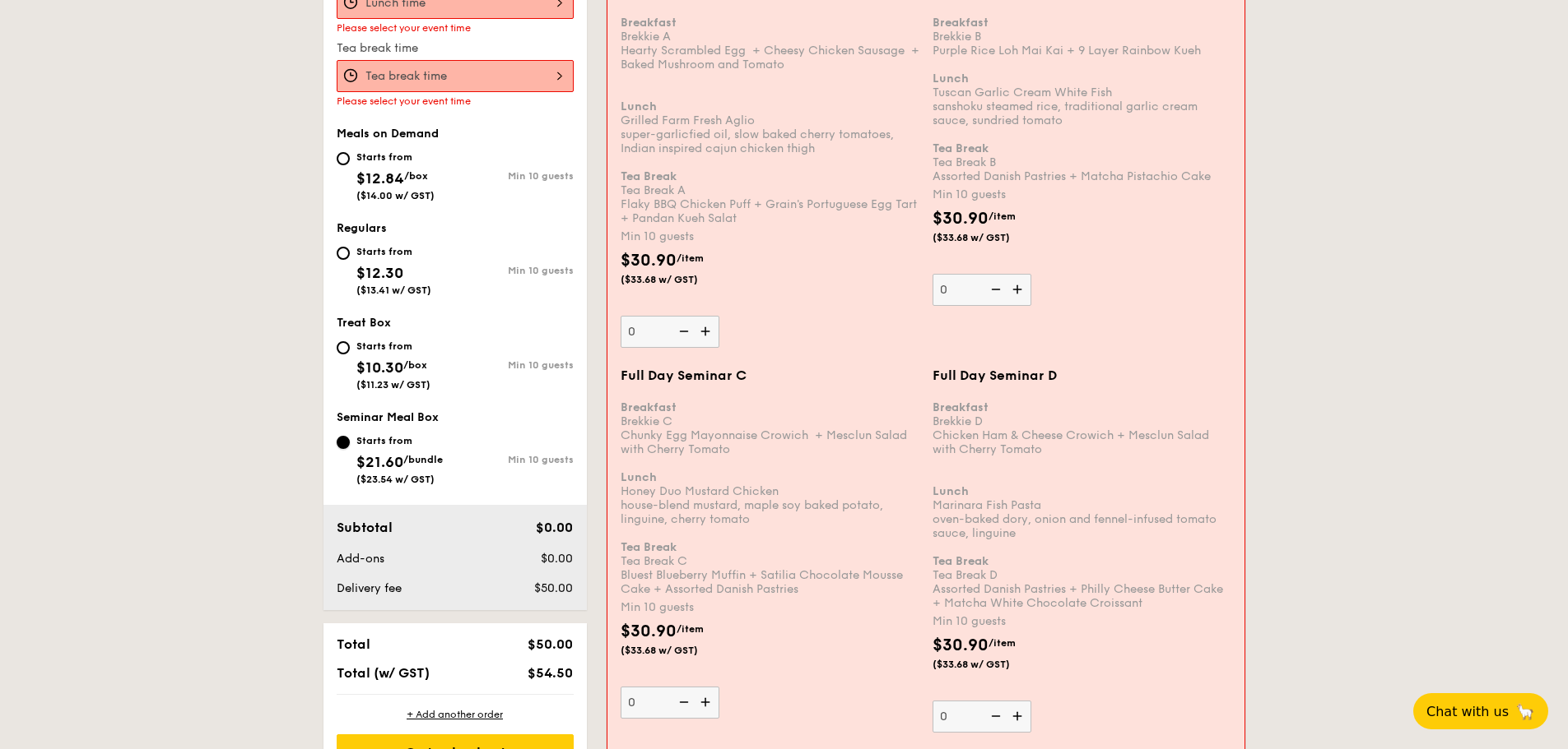
scroll to position [753, 0]
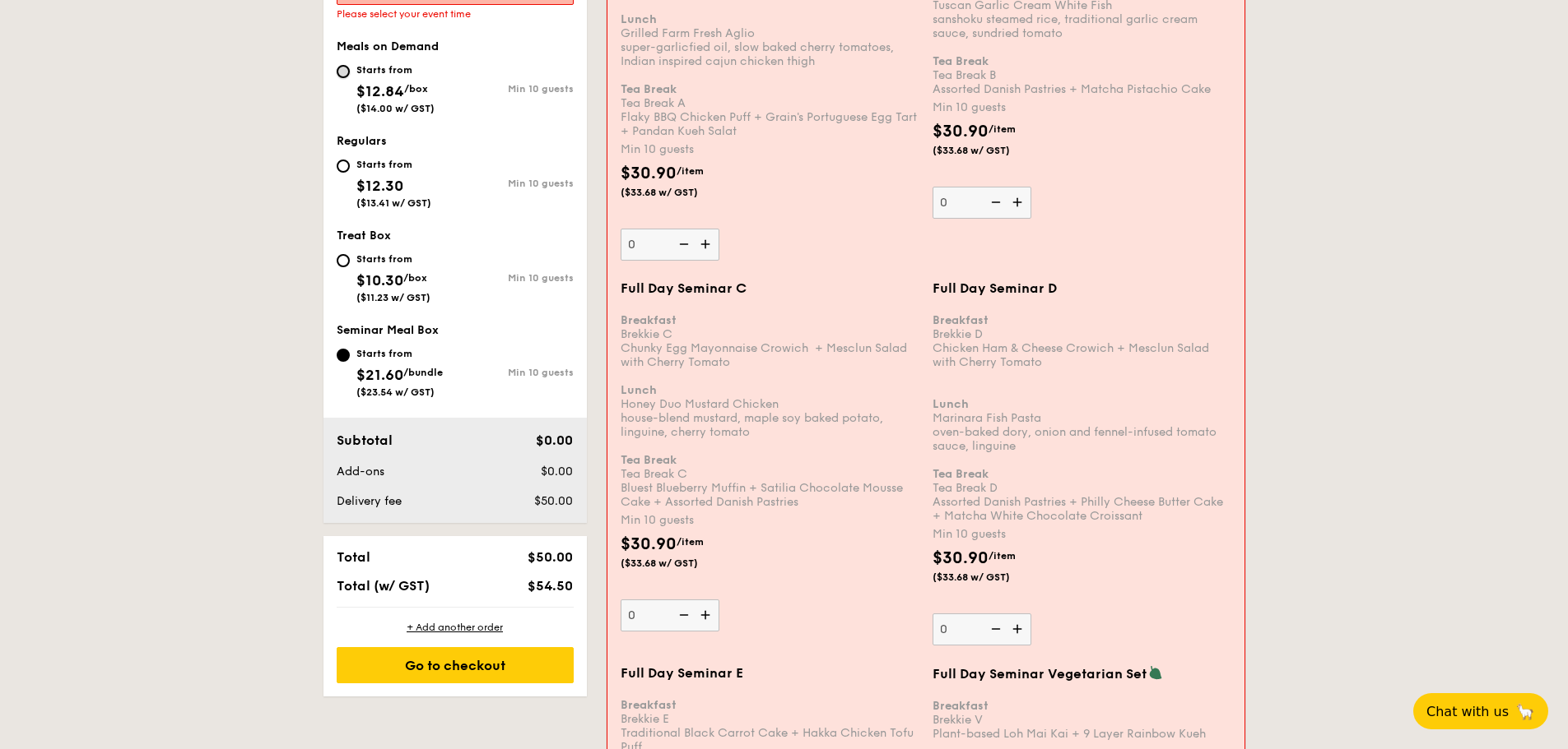
click at [348, 67] on input "Starts from $12.84 /box ($14.00 w/ GST) Min 10 guests" at bounding box center [342, 70] width 13 height 13
radio input "true"
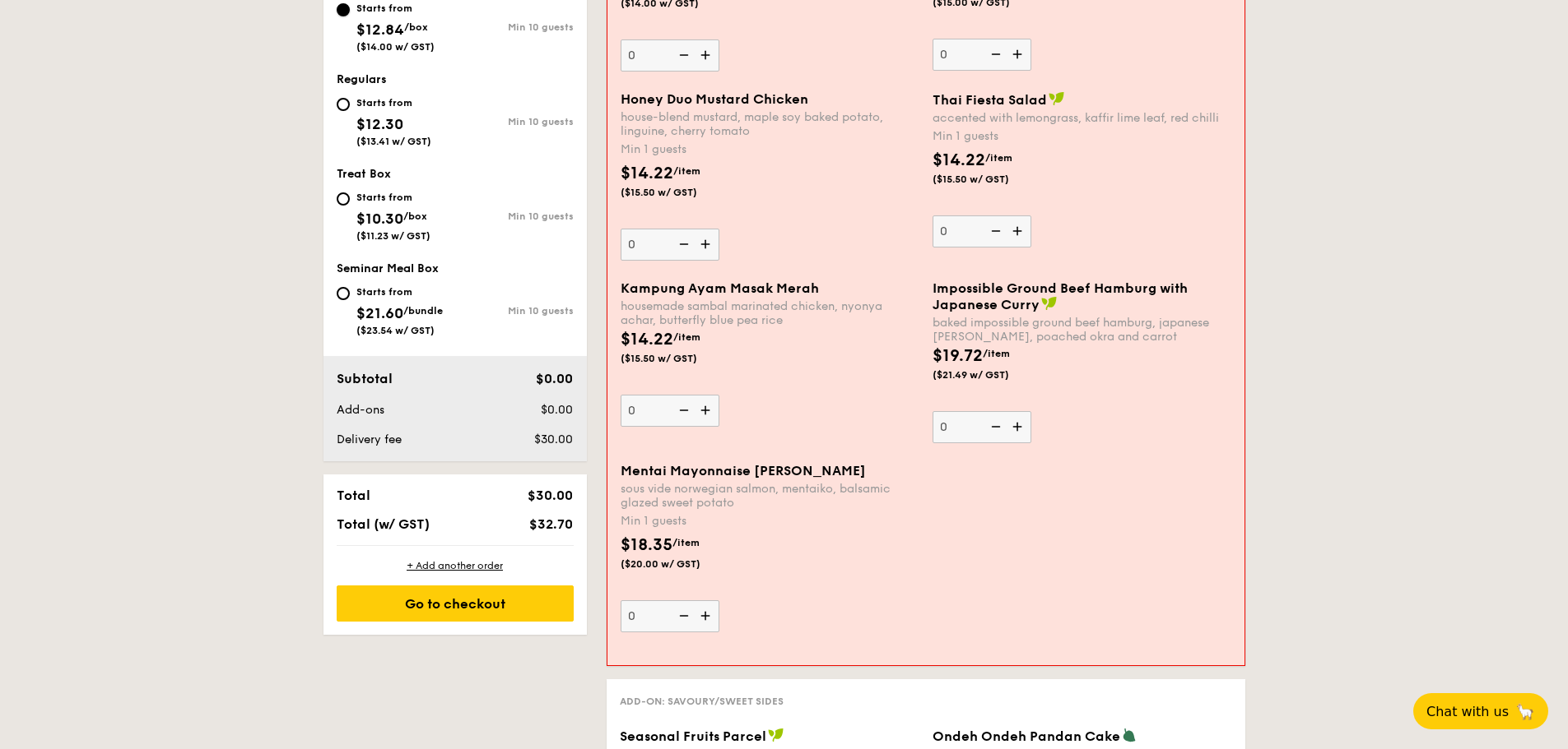
scroll to position [717, 0]
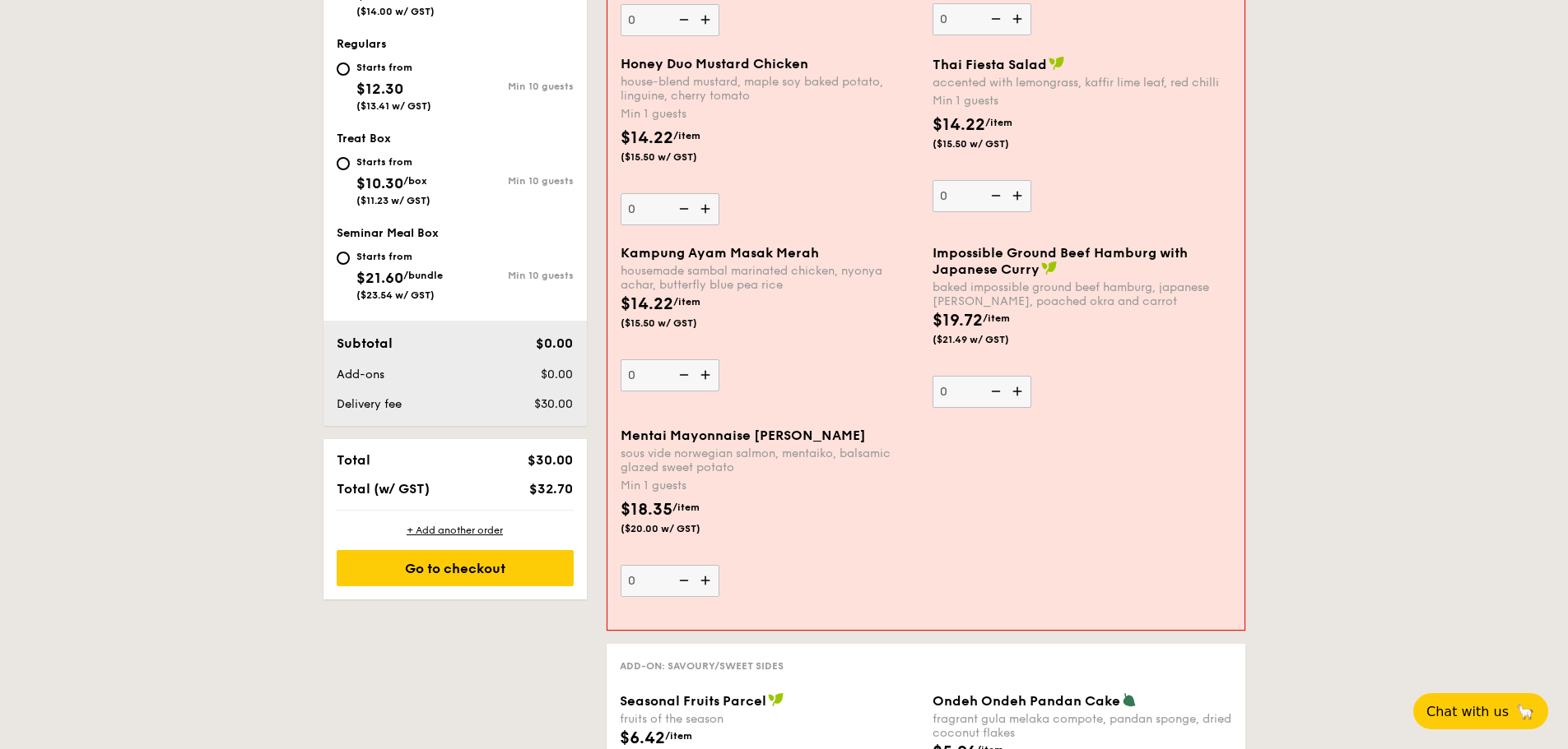
click at [814, 445] on div "Mentai Mayonnaise Aburi Salmon sous vide norwegian salmon, mentaiko, balsamic g…" at bounding box center [769, 451] width 298 height 47
click at [719, 565] on input "0" at bounding box center [669, 581] width 99 height 32
click at [1037, 484] on div "Mentai Mayonnaise Aburi Salmon sous vide norwegian salmon, mentaiko, balsamic g…" at bounding box center [926, 522] width 624 height 190
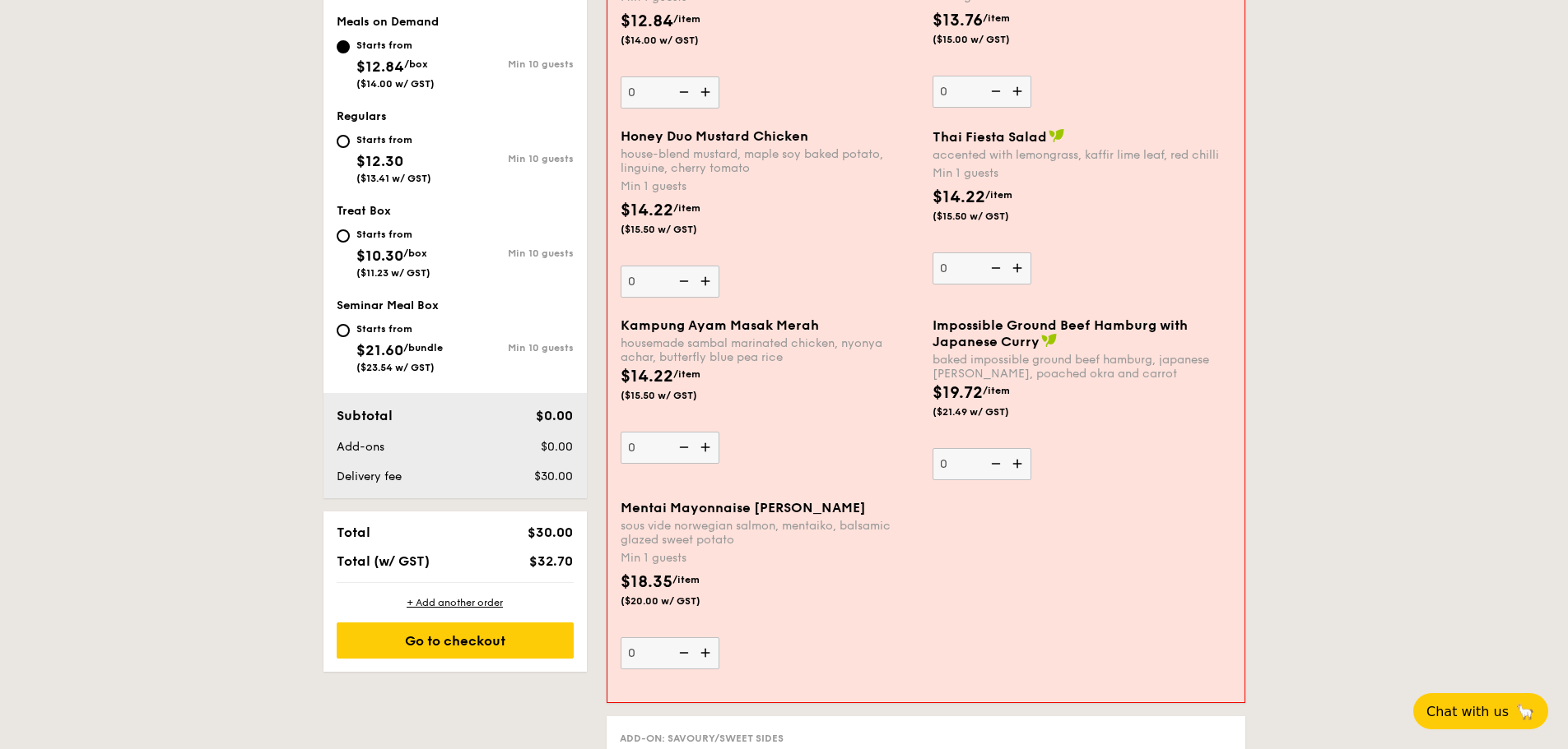
scroll to position [223, 0]
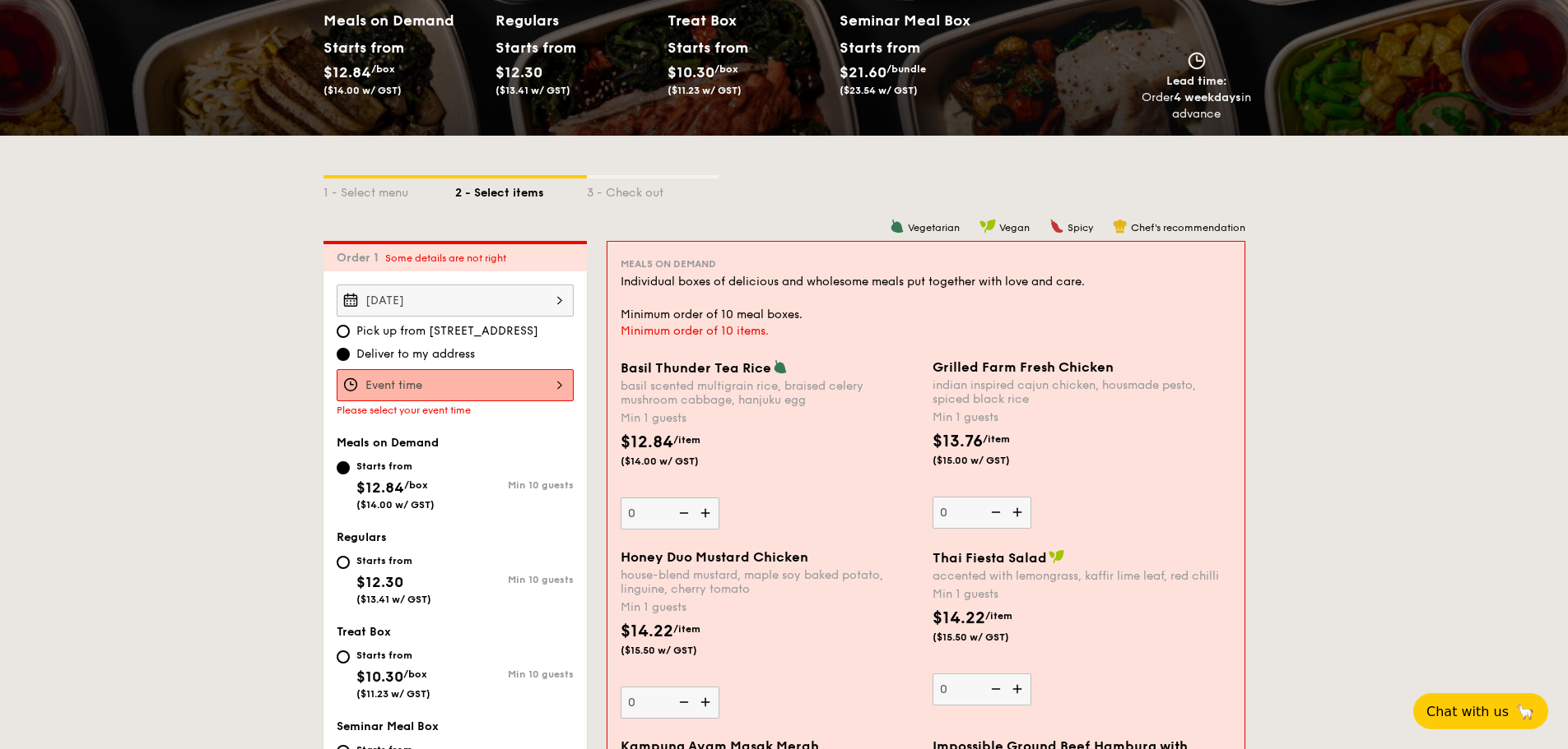
click at [861, 304] on div "Individual boxes of delicious and wholesome meals put together with love and ca…" at bounding box center [925, 298] width 610 height 49
click at [1215, 316] on div "Individual boxes of delicious and wholesome meals put together with love and ca…" at bounding box center [925, 298] width 610 height 49
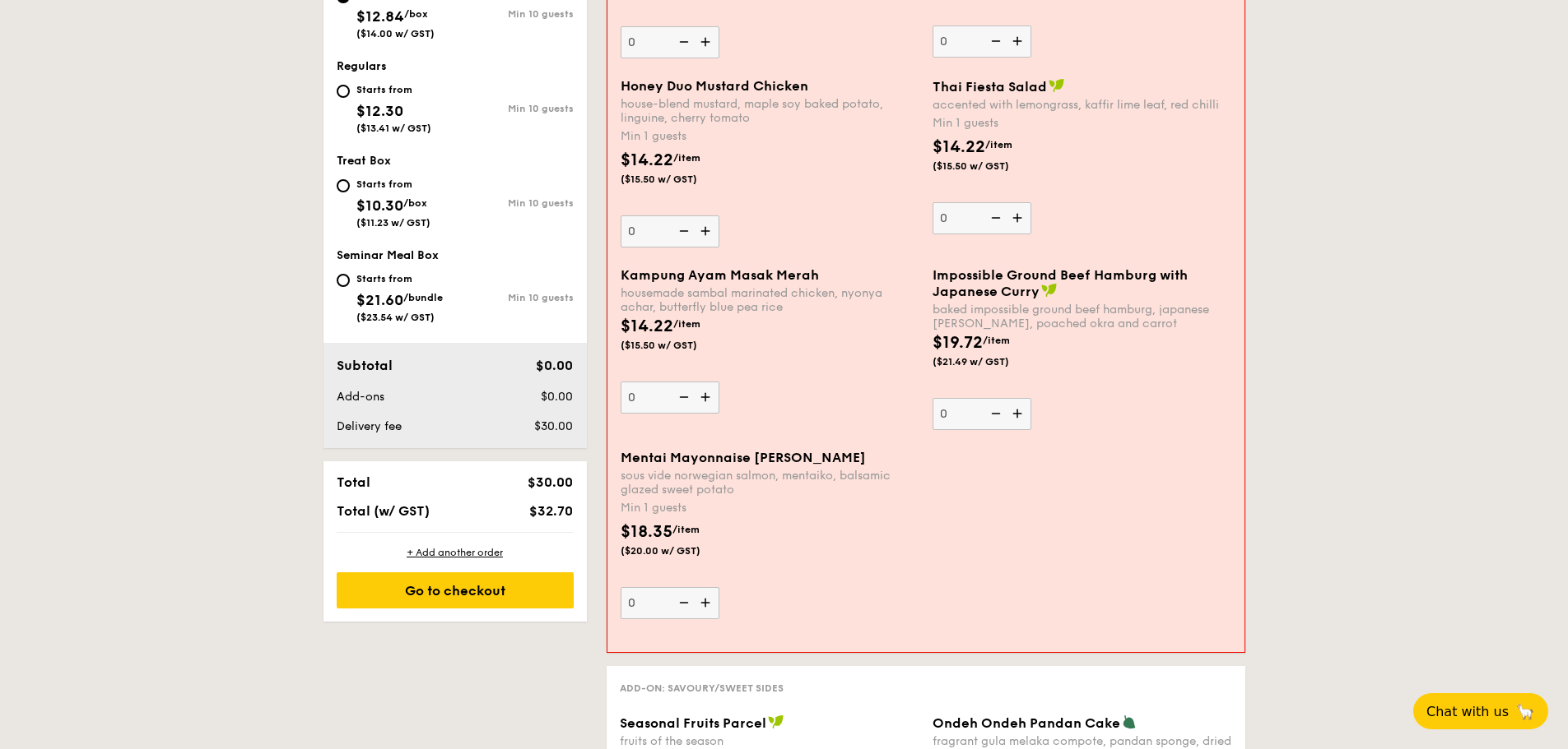
scroll to position [552, 0]
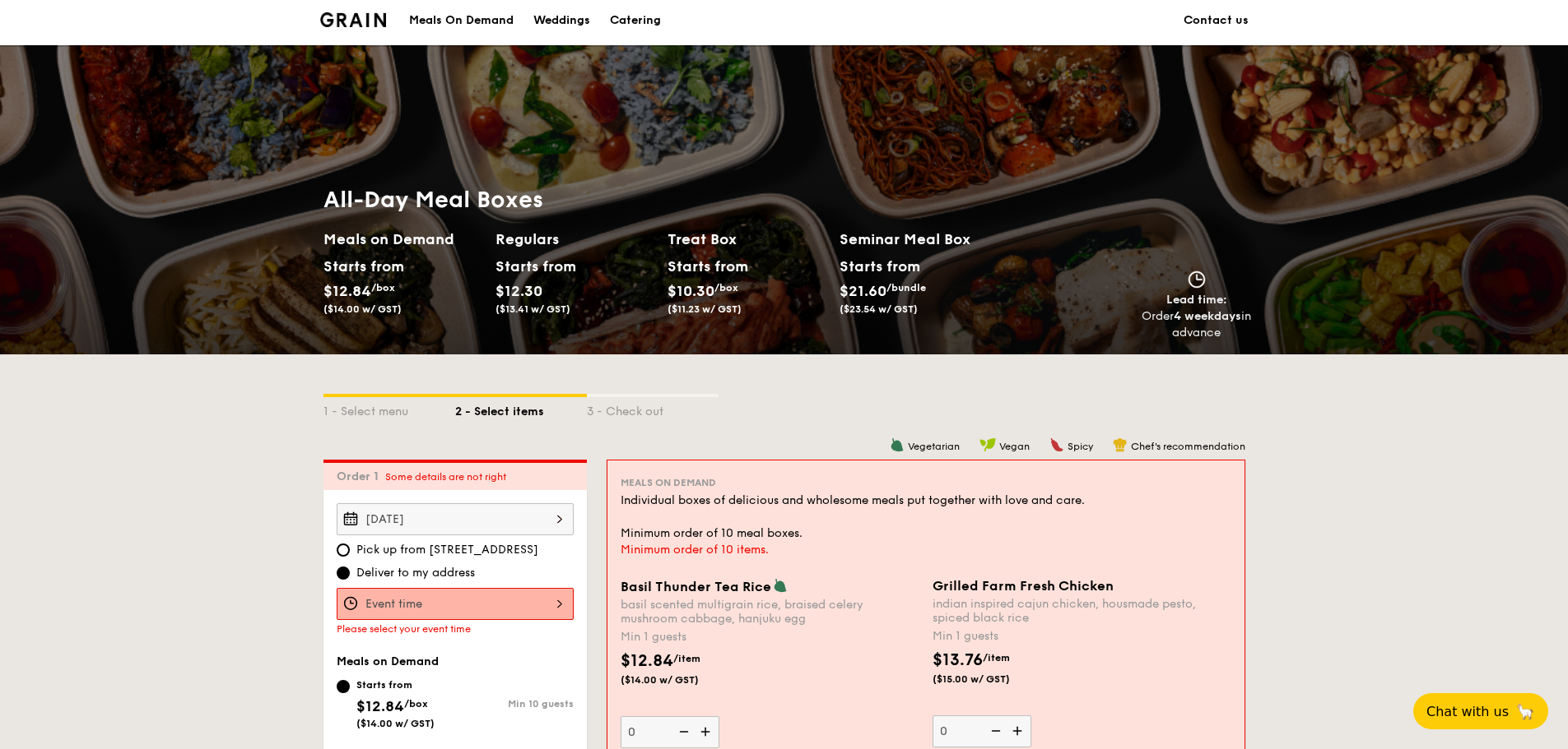
scroll to position [0, 0]
